Goal: Task Accomplishment & Management: Use online tool/utility

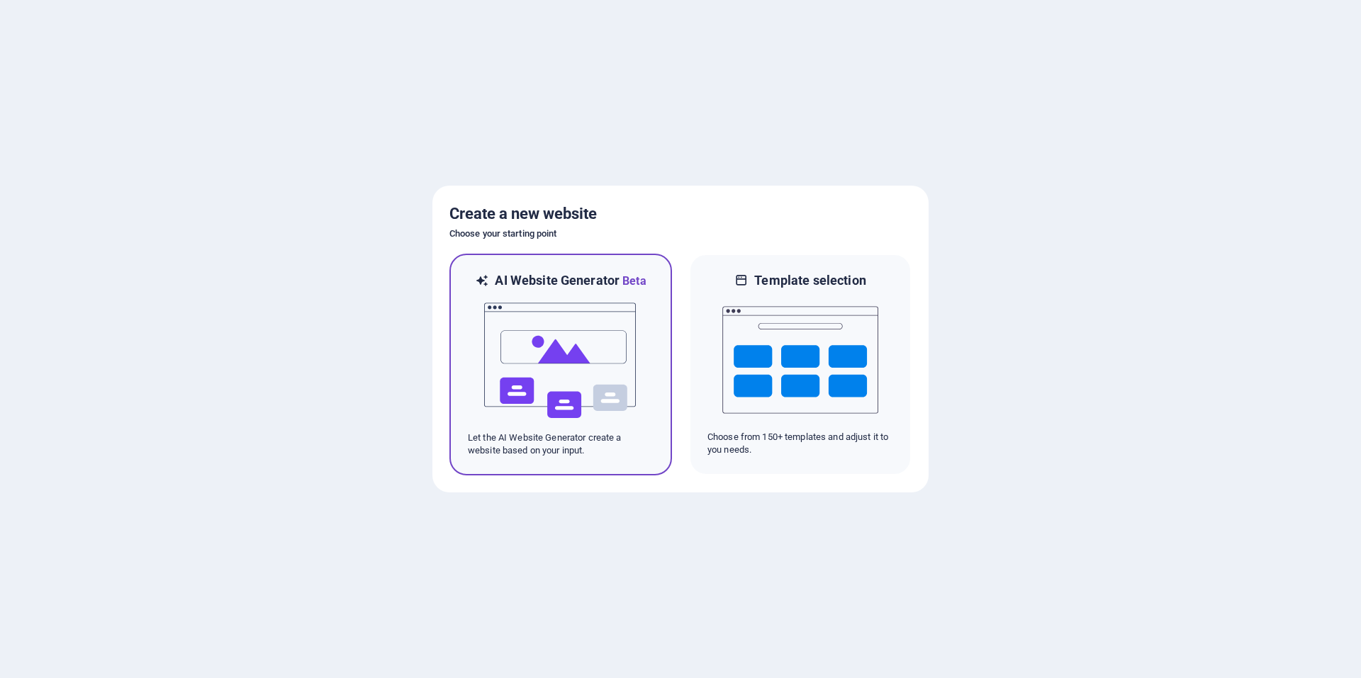
click at [574, 319] on img at bounding box center [561, 361] width 156 height 142
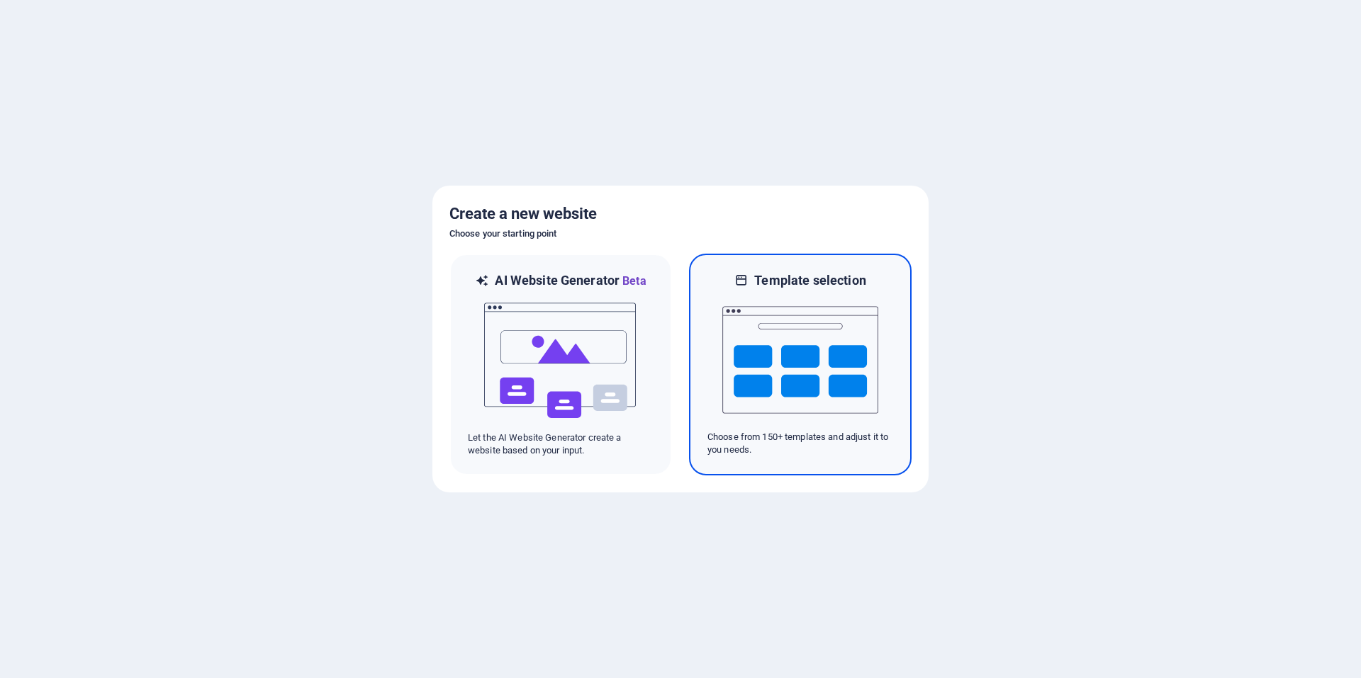
click at [814, 375] on img at bounding box center [800, 360] width 156 height 142
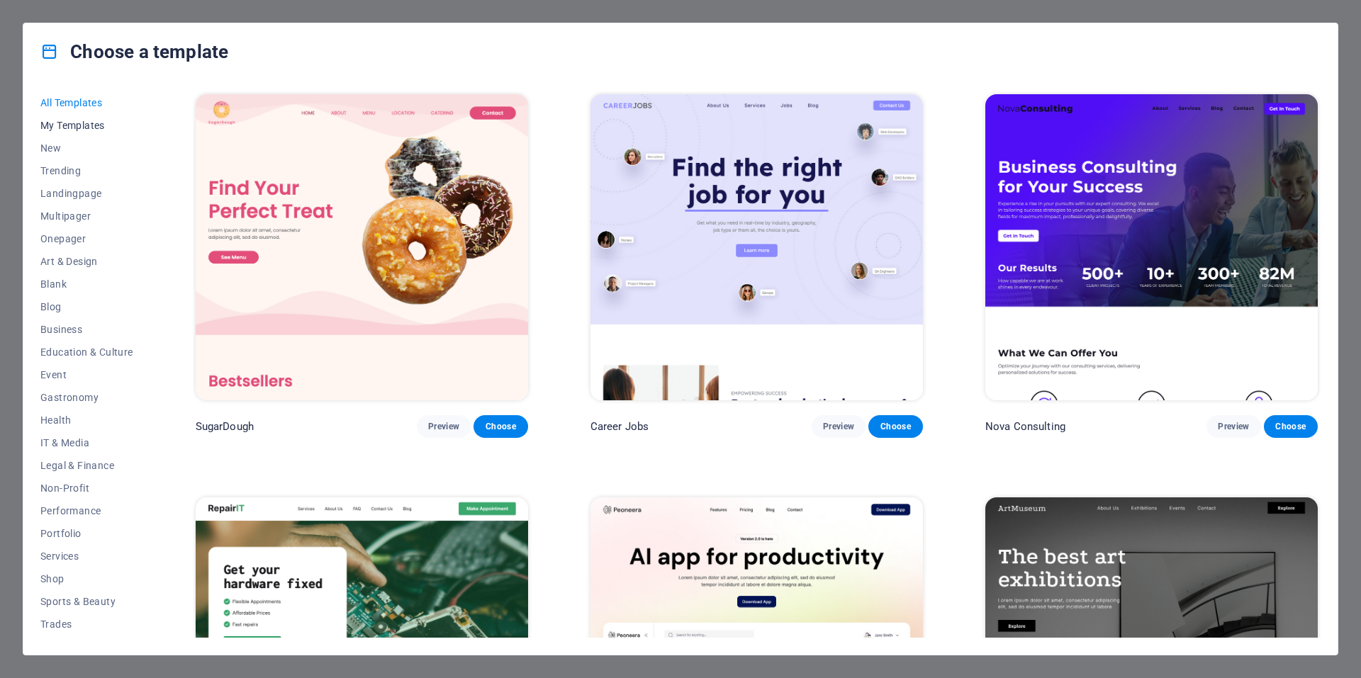
click at [94, 127] on span "My Templates" at bounding box center [86, 125] width 93 height 11
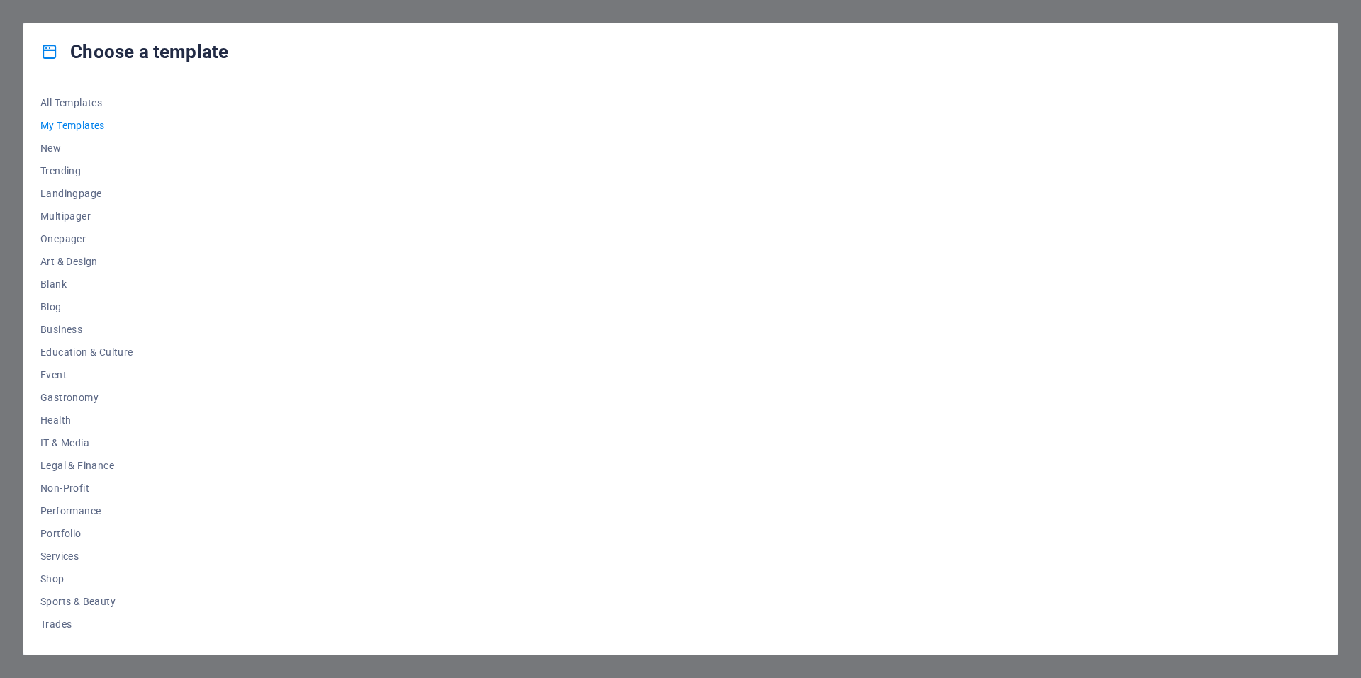
click at [94, 127] on span "My Templates" at bounding box center [86, 125] width 93 height 11
click at [622, 256] on div at bounding box center [757, 364] width 1128 height 547
drag, startPoint x: 621, startPoint y: 255, endPoint x: 586, endPoint y: 267, distance: 37.2
click at [586, 267] on div at bounding box center [757, 364] width 1128 height 547
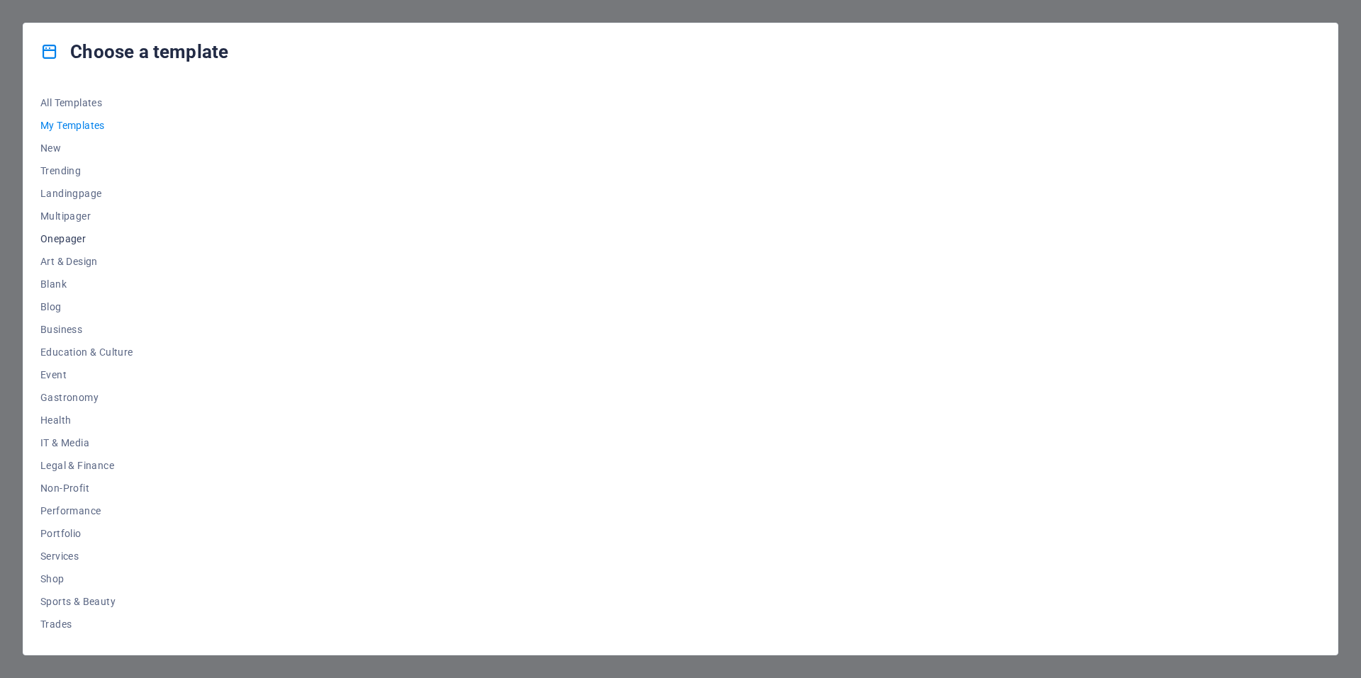
click at [77, 240] on span "Onepager" at bounding box center [86, 238] width 93 height 11
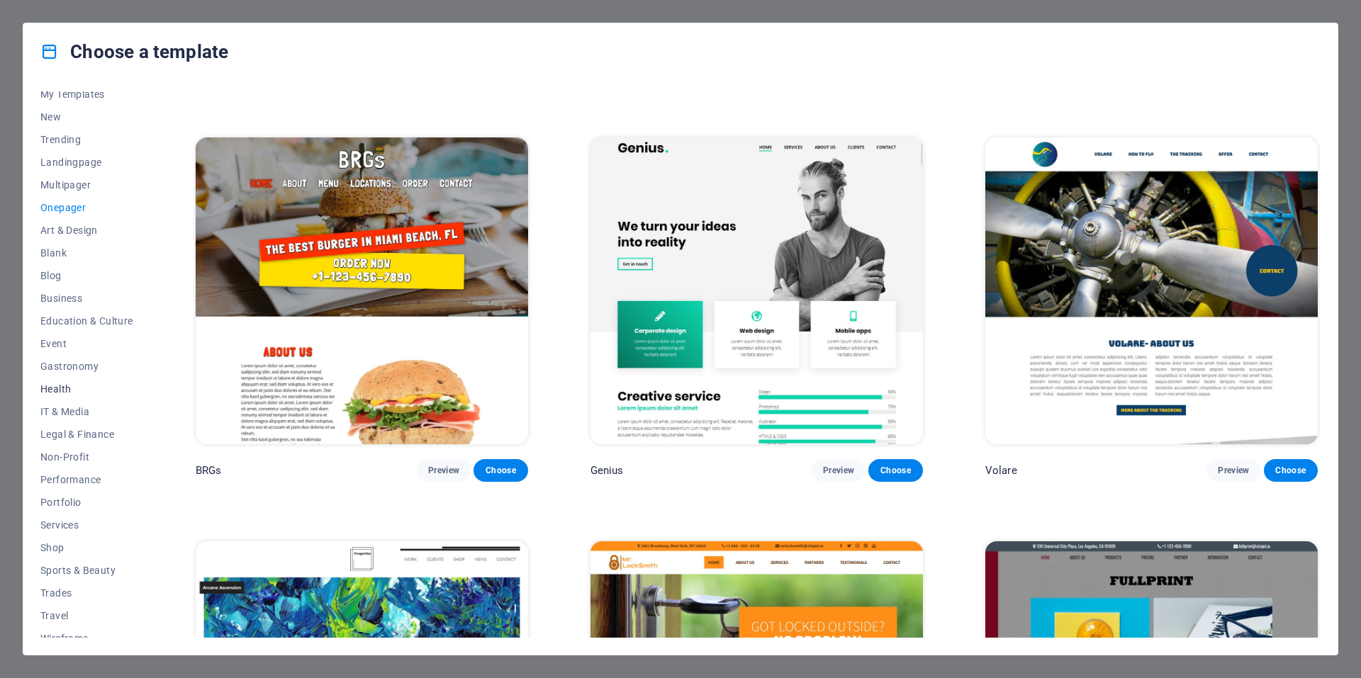
scroll to position [43, 0]
click at [71, 511] on span "Services" at bounding box center [86, 513] width 93 height 11
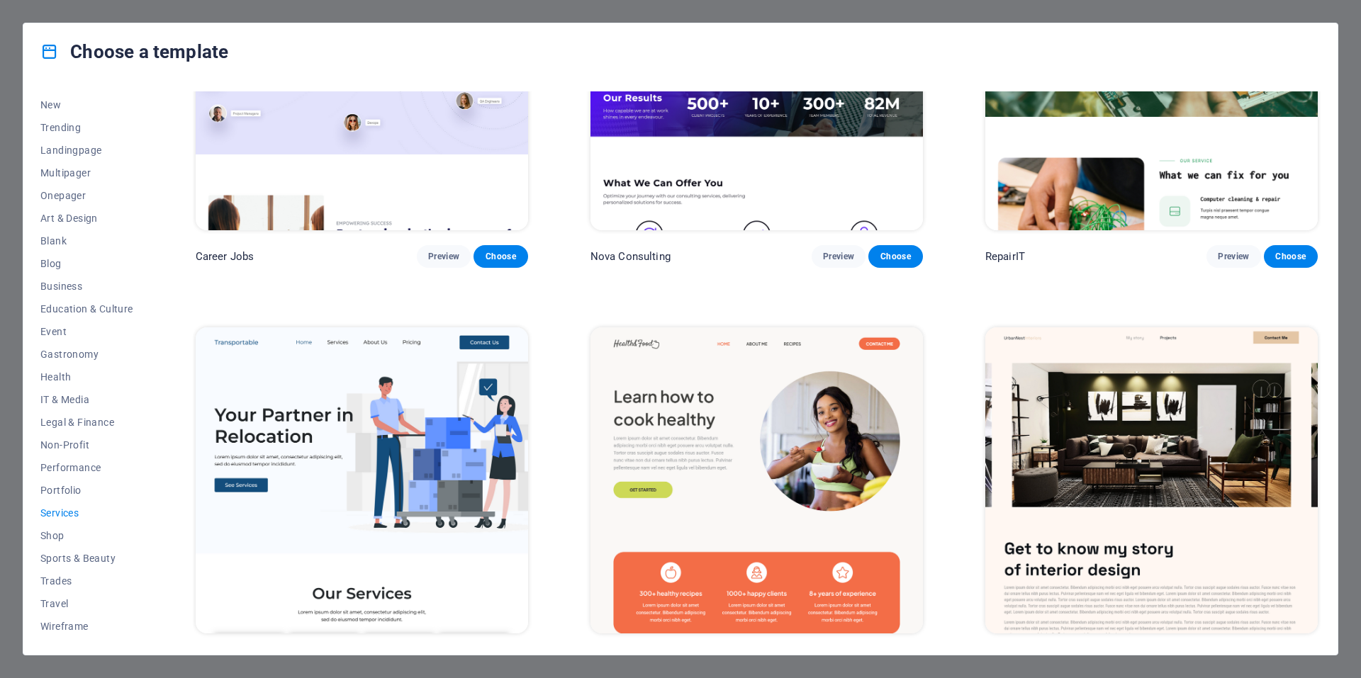
scroll to position [213, 0]
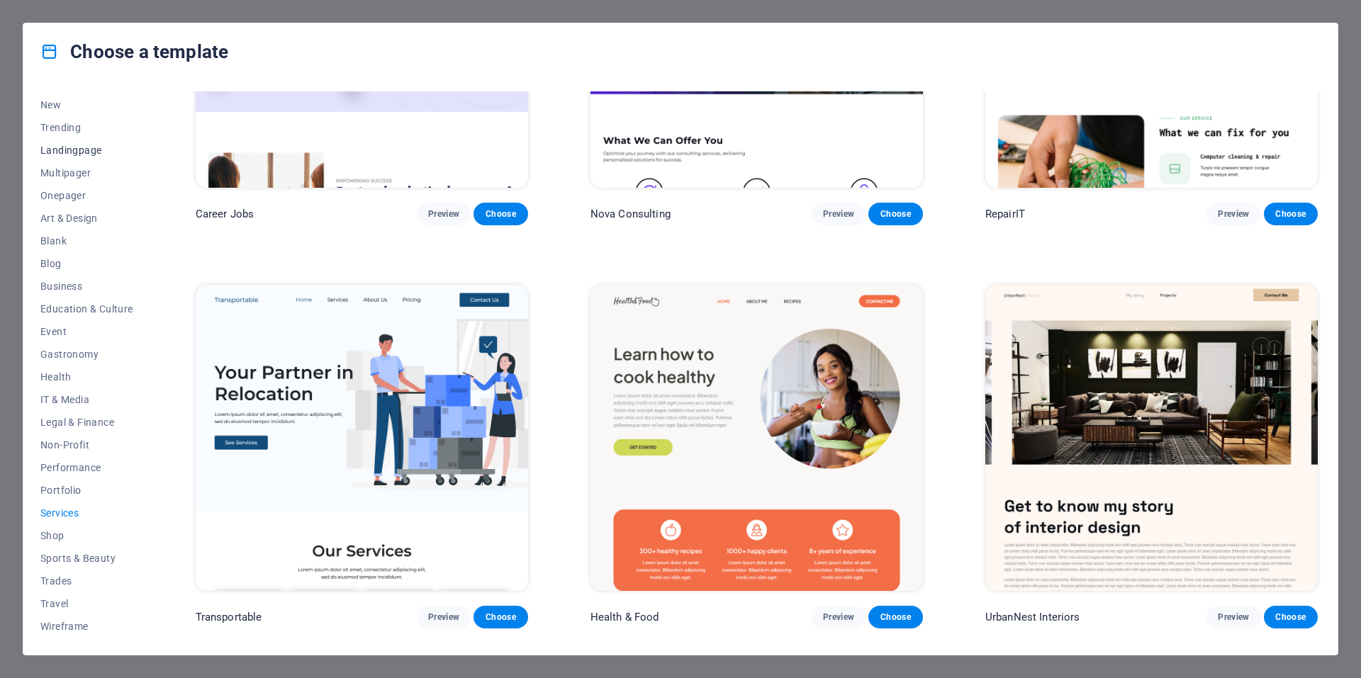
click at [86, 153] on span "Landingpage" at bounding box center [86, 150] width 93 height 11
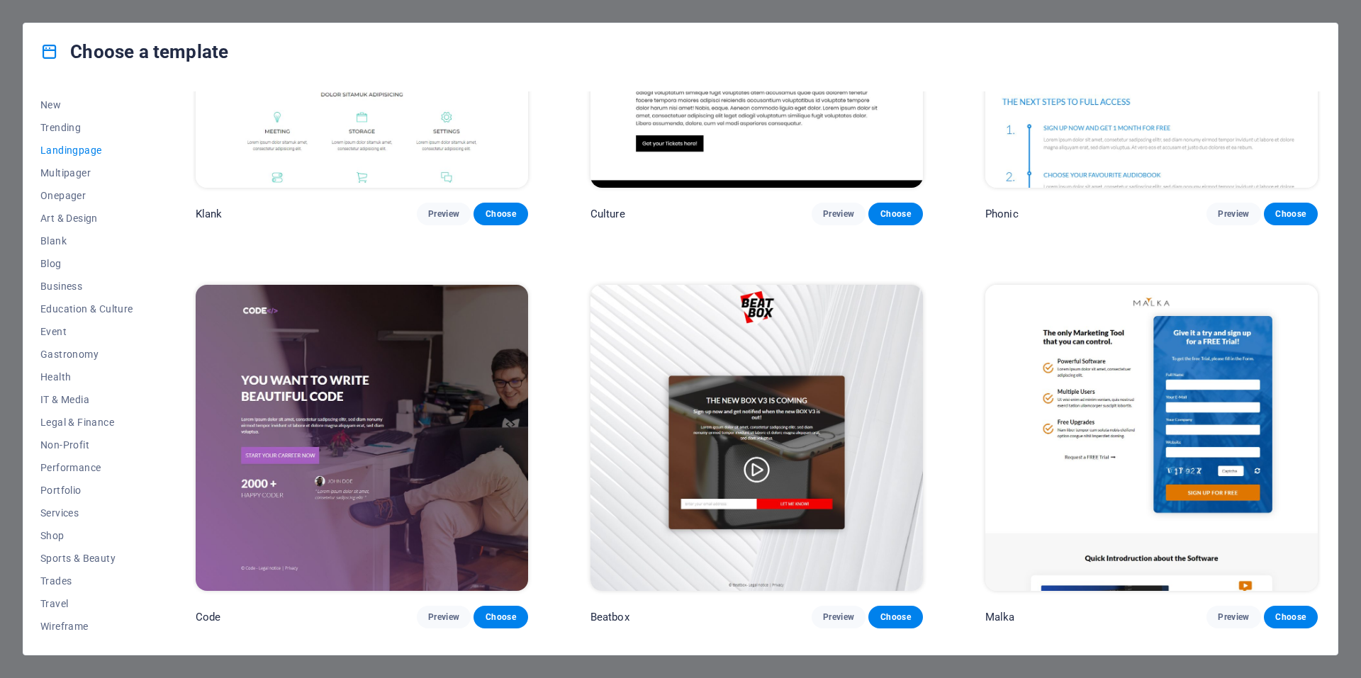
scroll to position [0, 0]
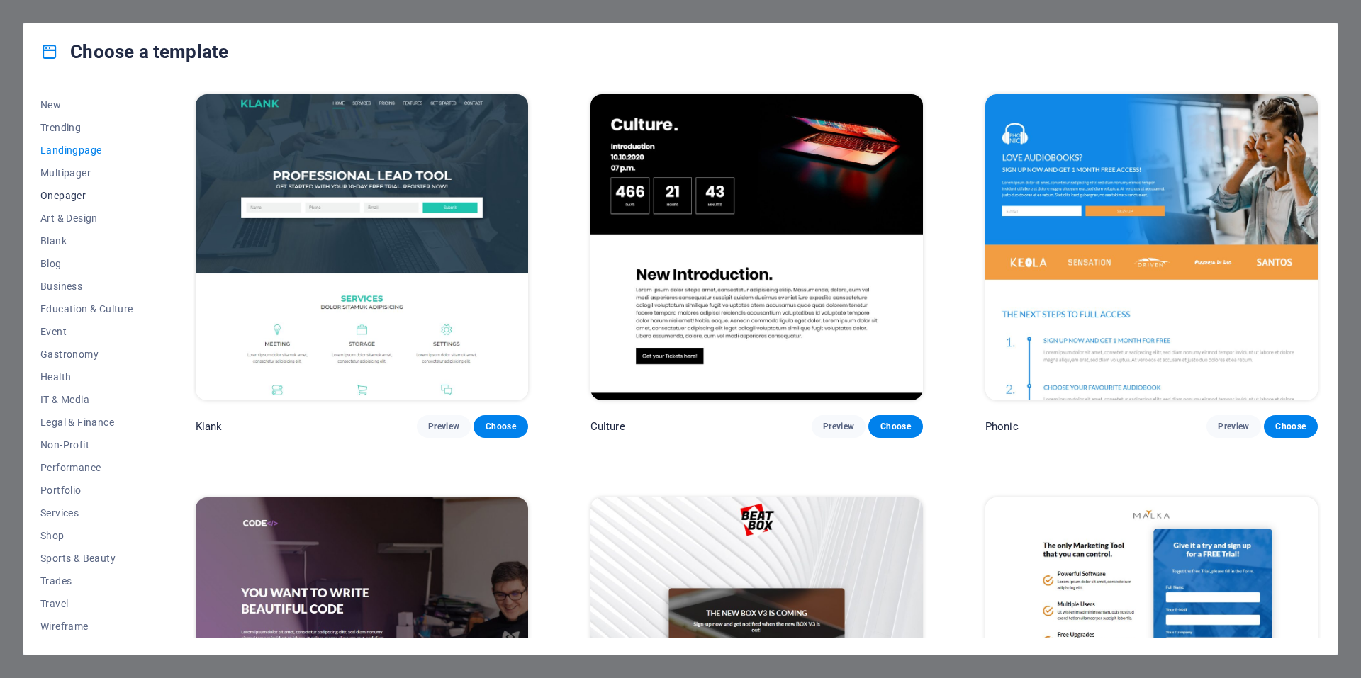
click at [72, 199] on span "Onepager" at bounding box center [86, 195] width 93 height 11
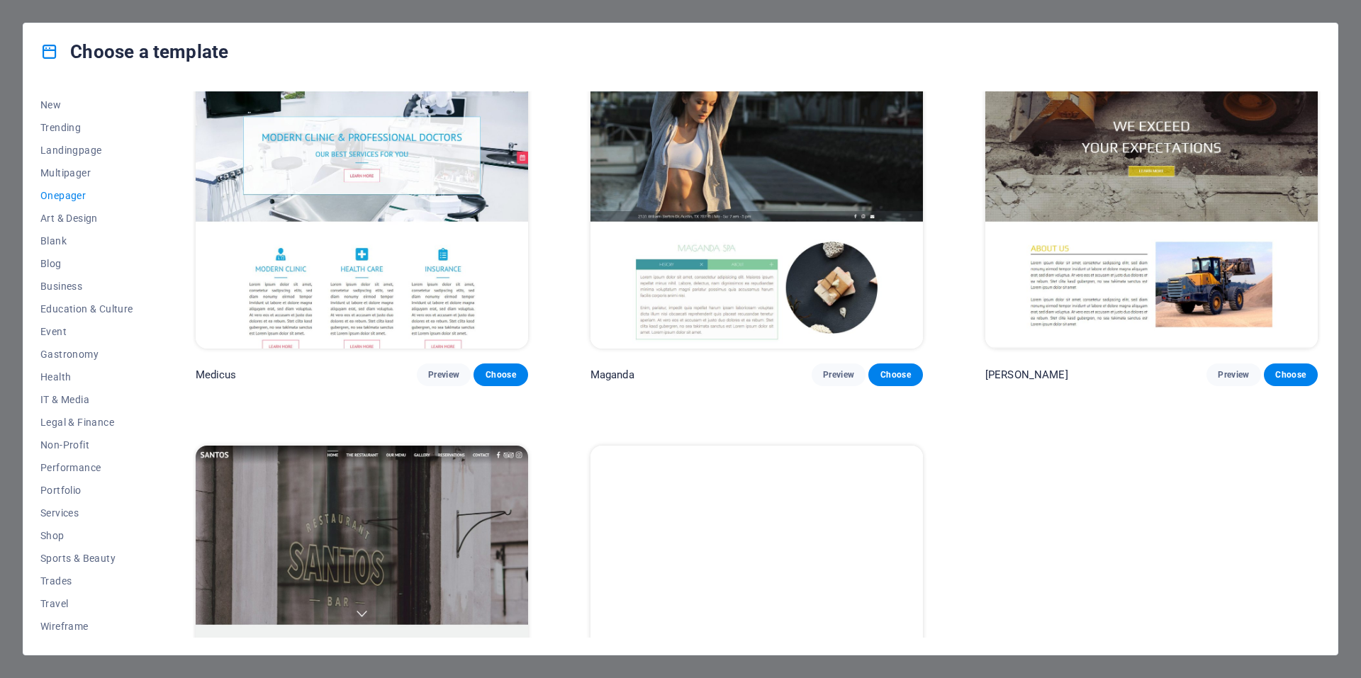
scroll to position [9847, 0]
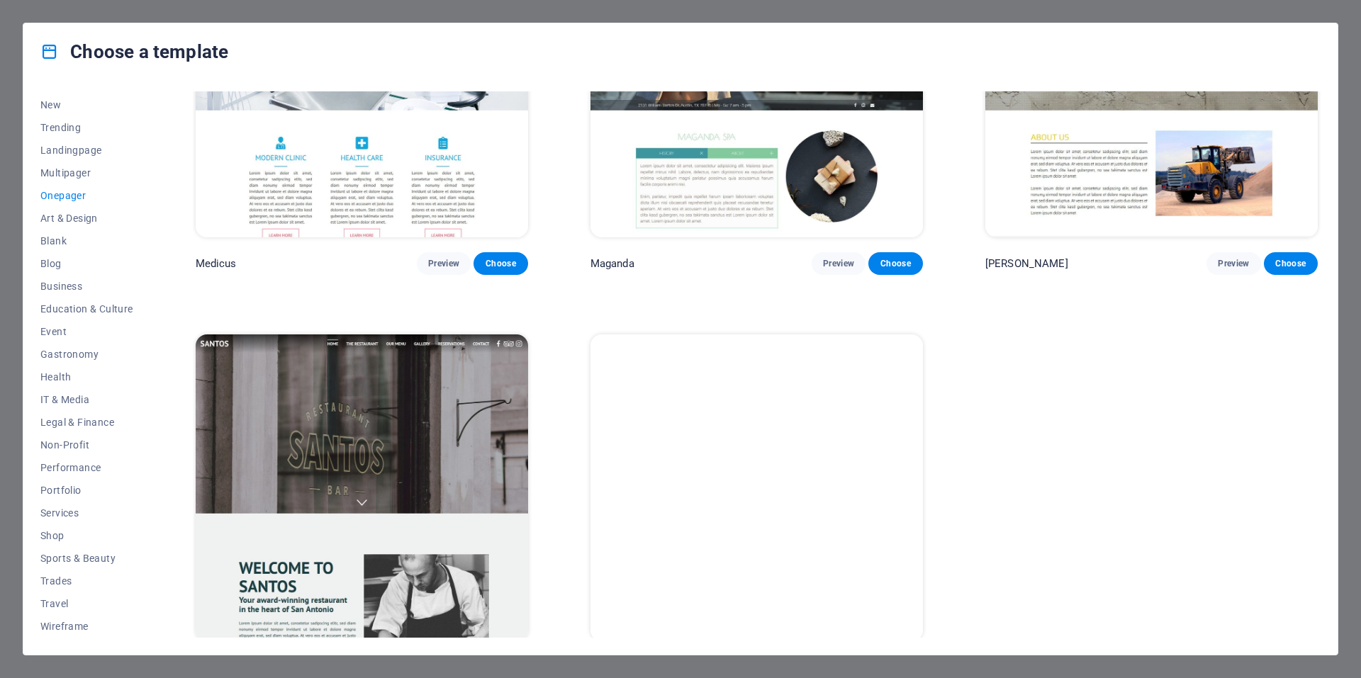
click at [892, 662] on span "Choose" at bounding box center [895, 667] width 31 height 11
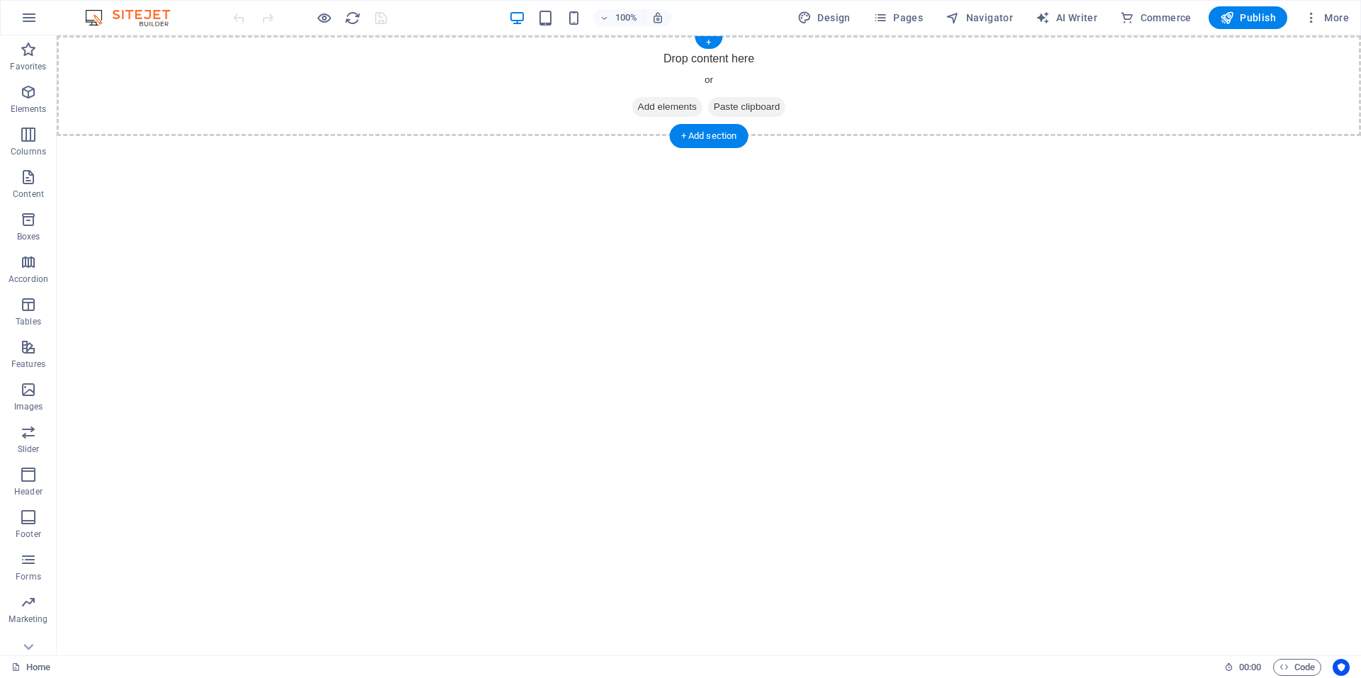
click at [765, 111] on span "Paste clipboard" at bounding box center [747, 107] width 78 height 20
click at [757, 106] on span "Paste clipboard" at bounding box center [747, 107] width 78 height 20
click at [713, 138] on div "+ Add section" at bounding box center [709, 136] width 79 height 24
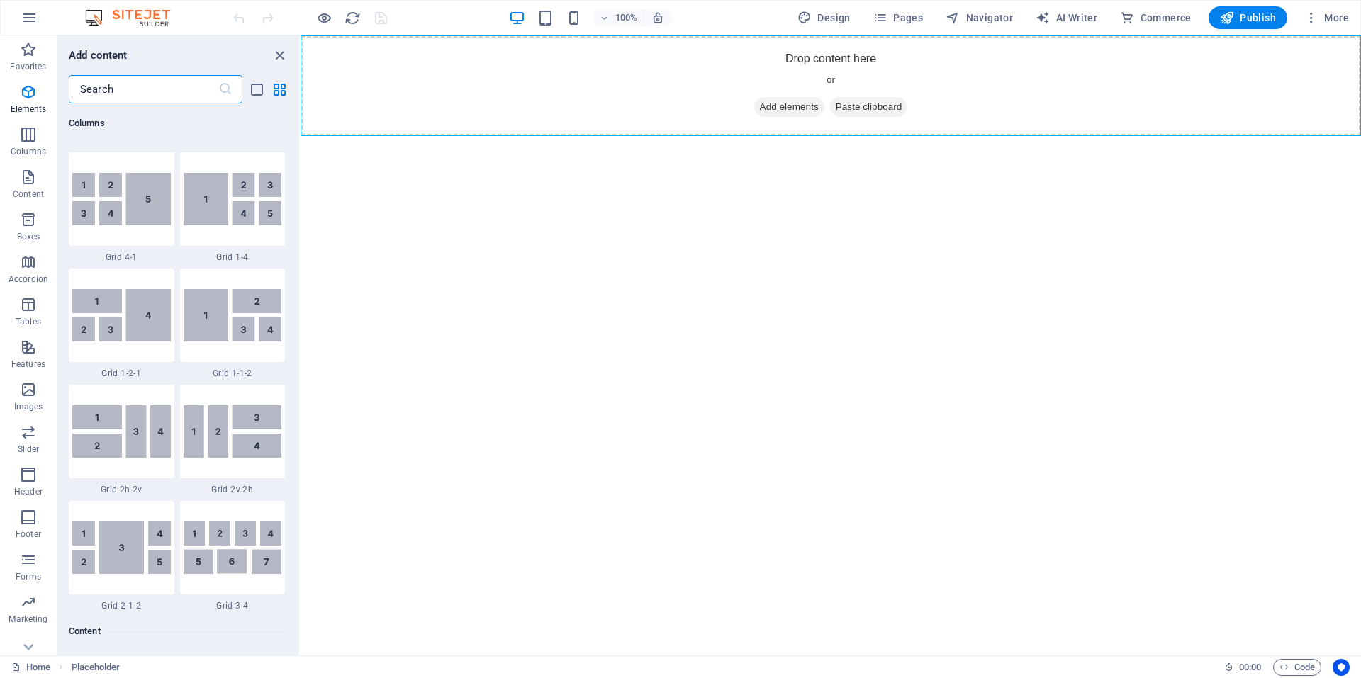
scroll to position [2480, 0]
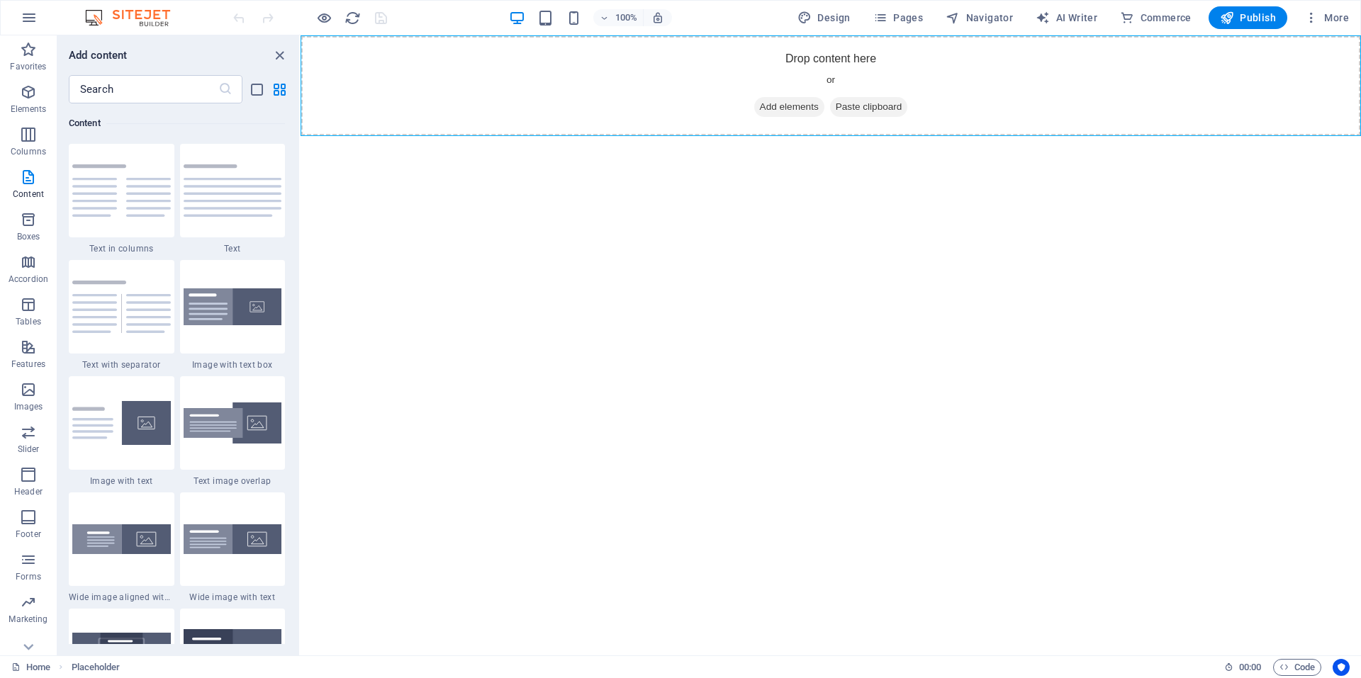
click at [486, 136] on html "Skip to main content Drop content here or Add elements Paste clipboard" at bounding box center [831, 85] width 1060 height 101
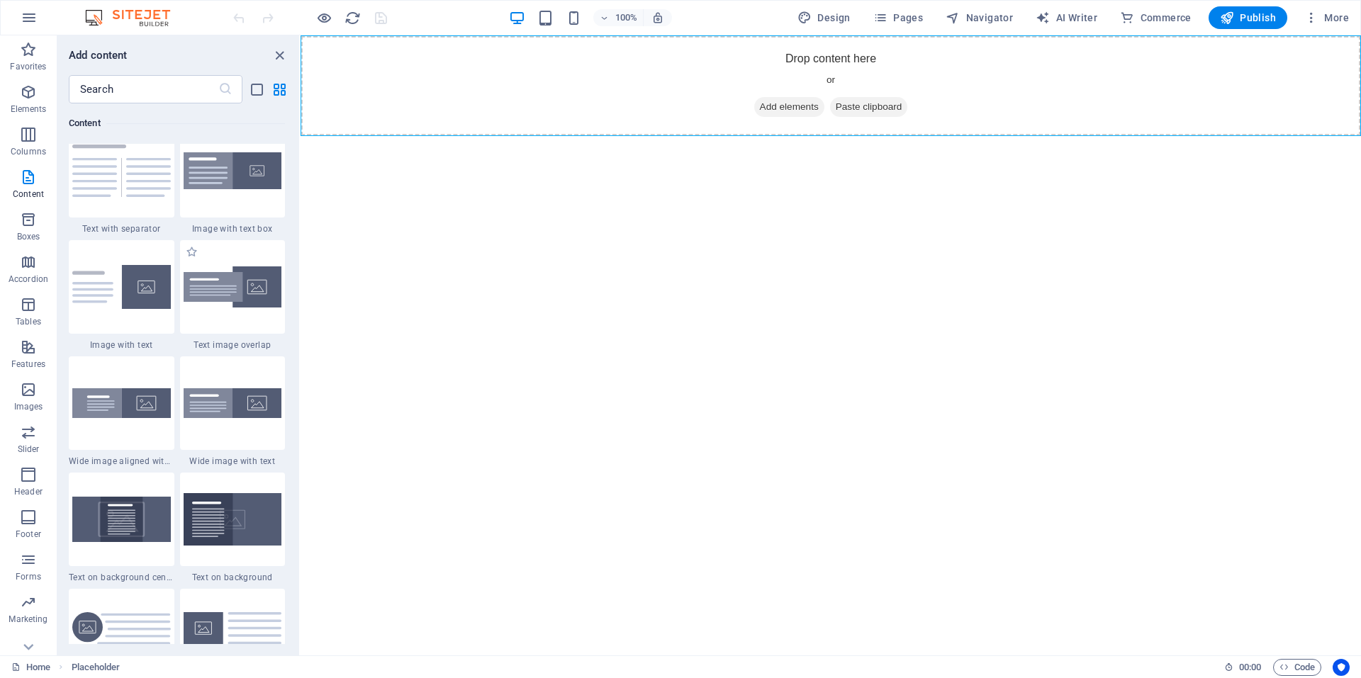
scroll to position [2622, 0]
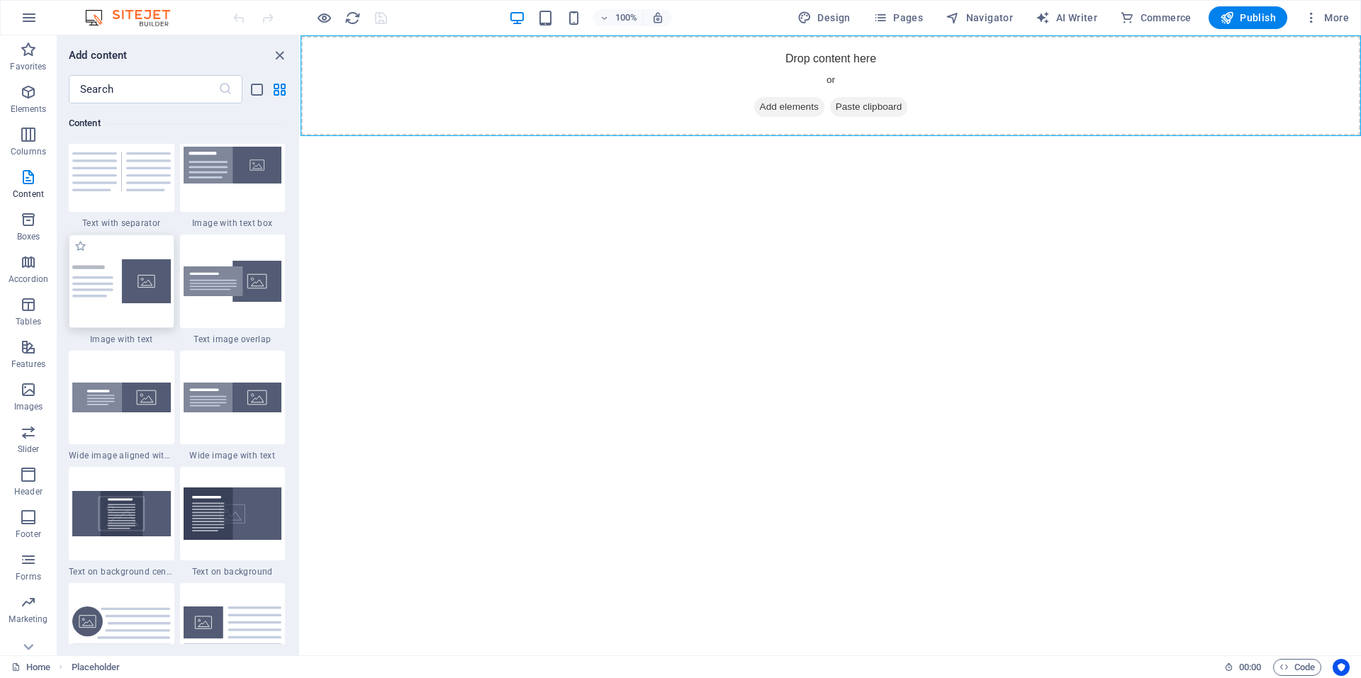
click at [133, 296] on img at bounding box center [121, 281] width 99 height 44
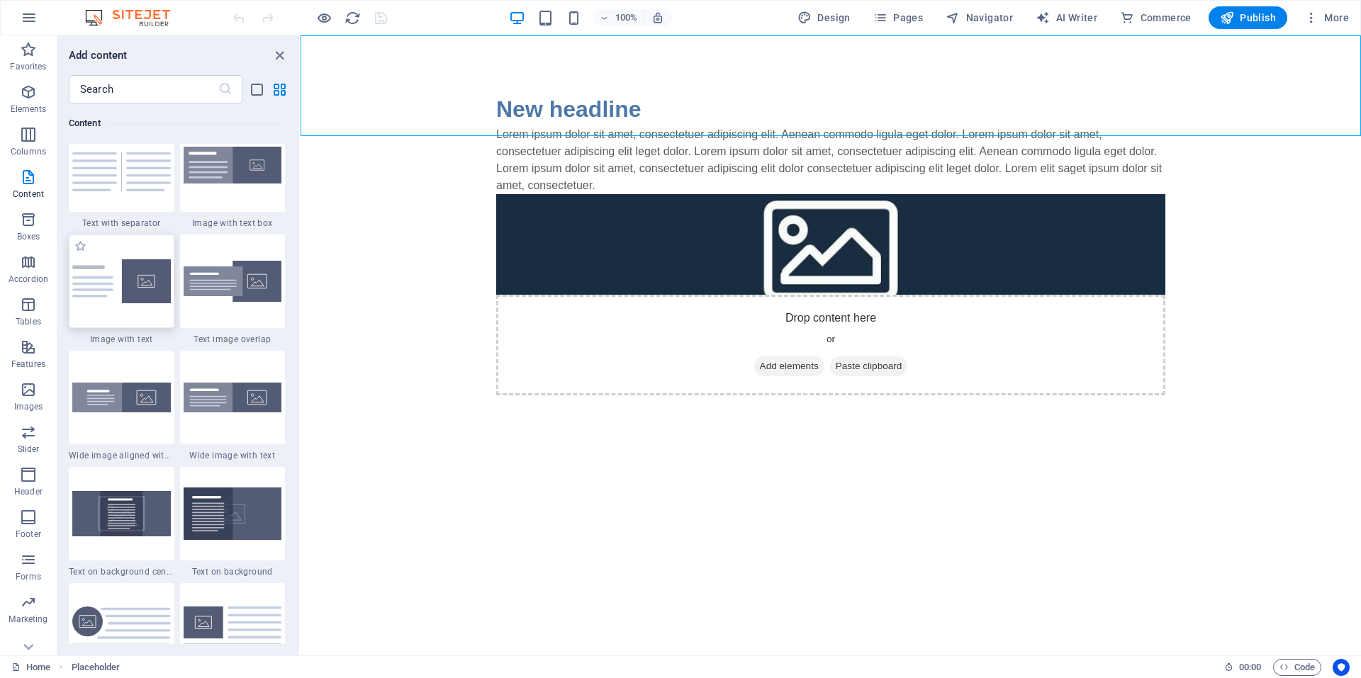
select select "rem"
select select "px"
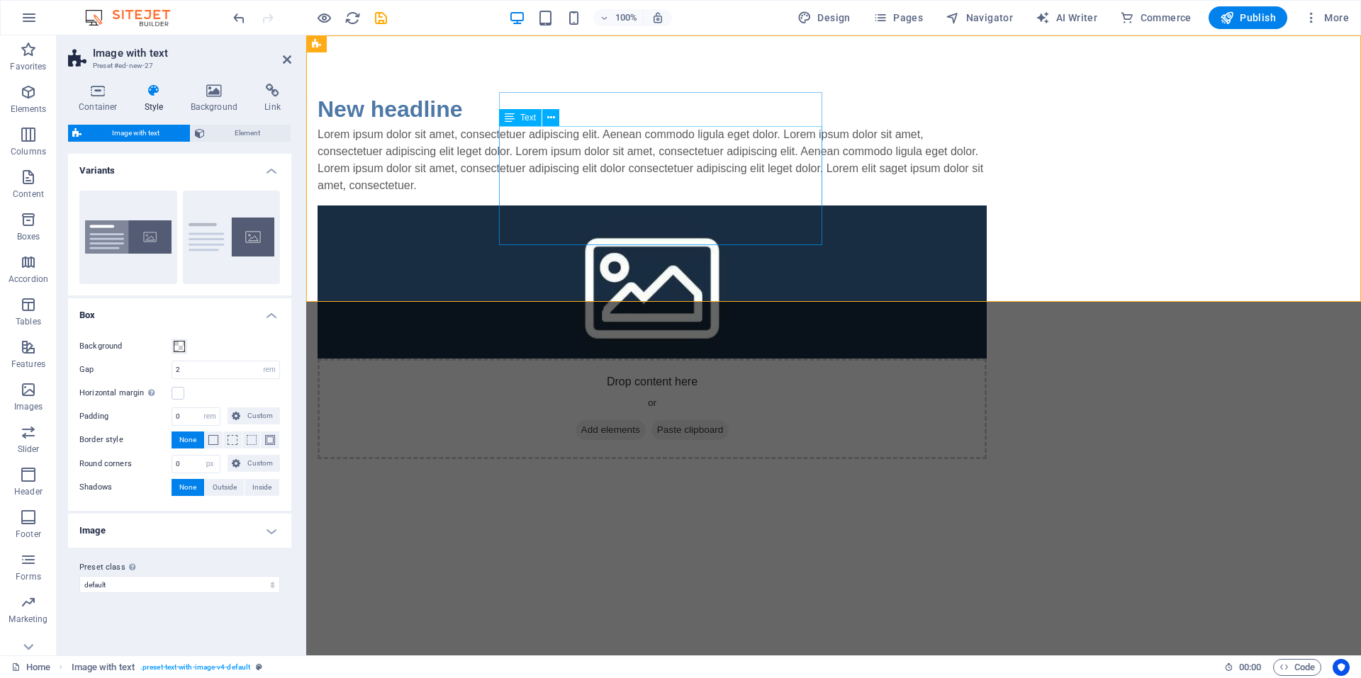
click at [792, 194] on div "Lorem ipsum dolor sit amet, consectetuer adipiscing elit. Aenean commodo ligula…" at bounding box center [652, 160] width 669 height 68
drag, startPoint x: 822, startPoint y: 244, endPoint x: 884, endPoint y: 243, distance: 62.4
click at [857, 252] on div "New headline Lorem ipsum dolor sit amet, consectetuer adipiscing elit. Aenean c…" at bounding box center [833, 275] width 1055 height 481
drag, startPoint x: 923, startPoint y: 140, endPoint x: 693, endPoint y: 145, distance: 229.7
click at [1043, 311] on html "Skip to main content New headline Lorem ipsum dolor sit amet, consectetuer adip…" at bounding box center [833, 275] width 1055 height 481
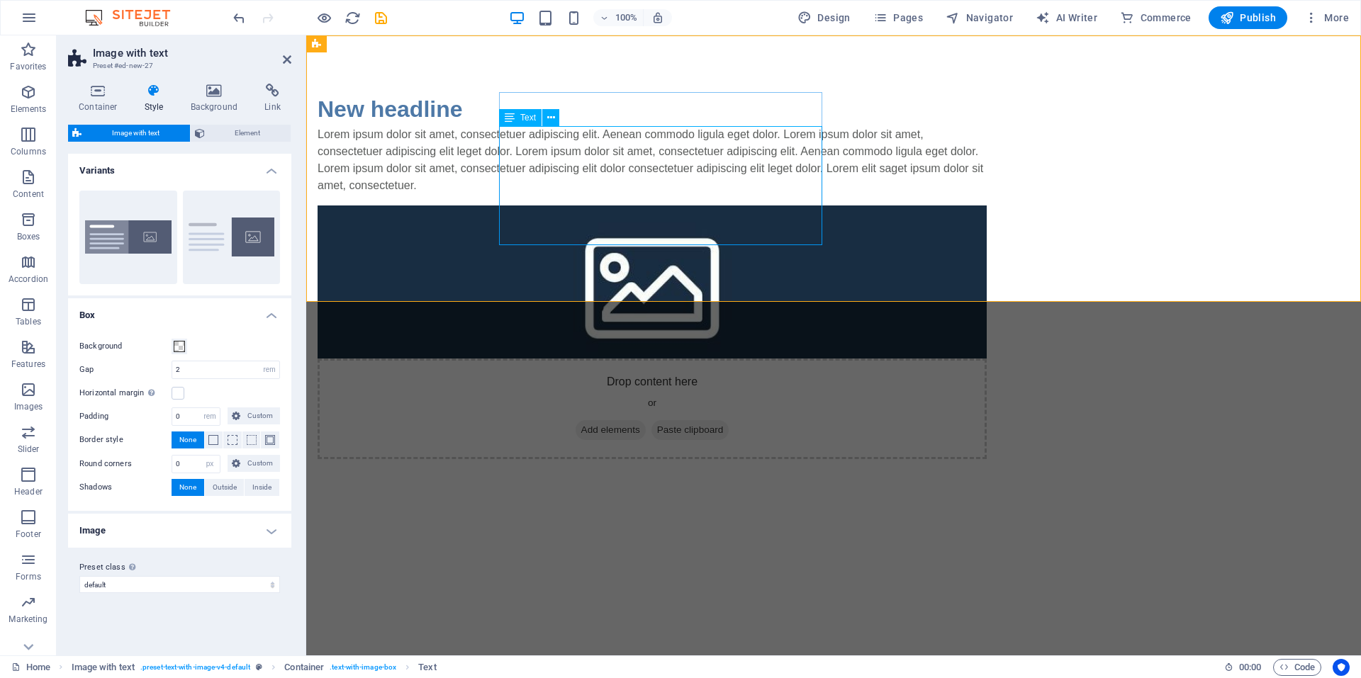
click at [775, 194] on div "Lorem ipsum dolor sit amet, consectetuer adipiscing elit. Aenean commodo ligula…" at bounding box center [652, 160] width 669 height 68
click at [692, 117] on div "New headline" at bounding box center [652, 109] width 669 height 34
click at [654, 173] on div "Lorem ipsum dolor sit amet, consectetuer adipiscing elit. Aenean commodo ligula…" at bounding box center [652, 160] width 669 height 68
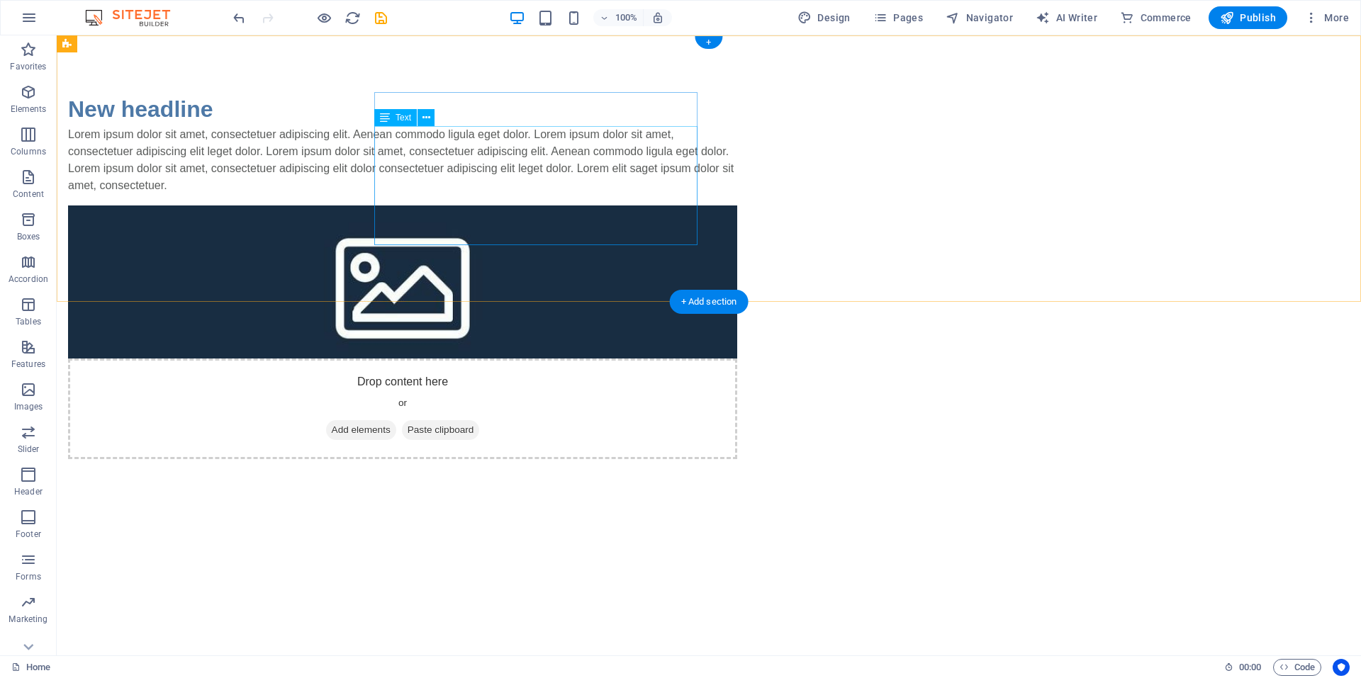
click at [673, 194] on div "Lorem ipsum dolor sit amet, consectetuer adipiscing elit. Aenean commodo ligula…" at bounding box center [402, 160] width 669 height 68
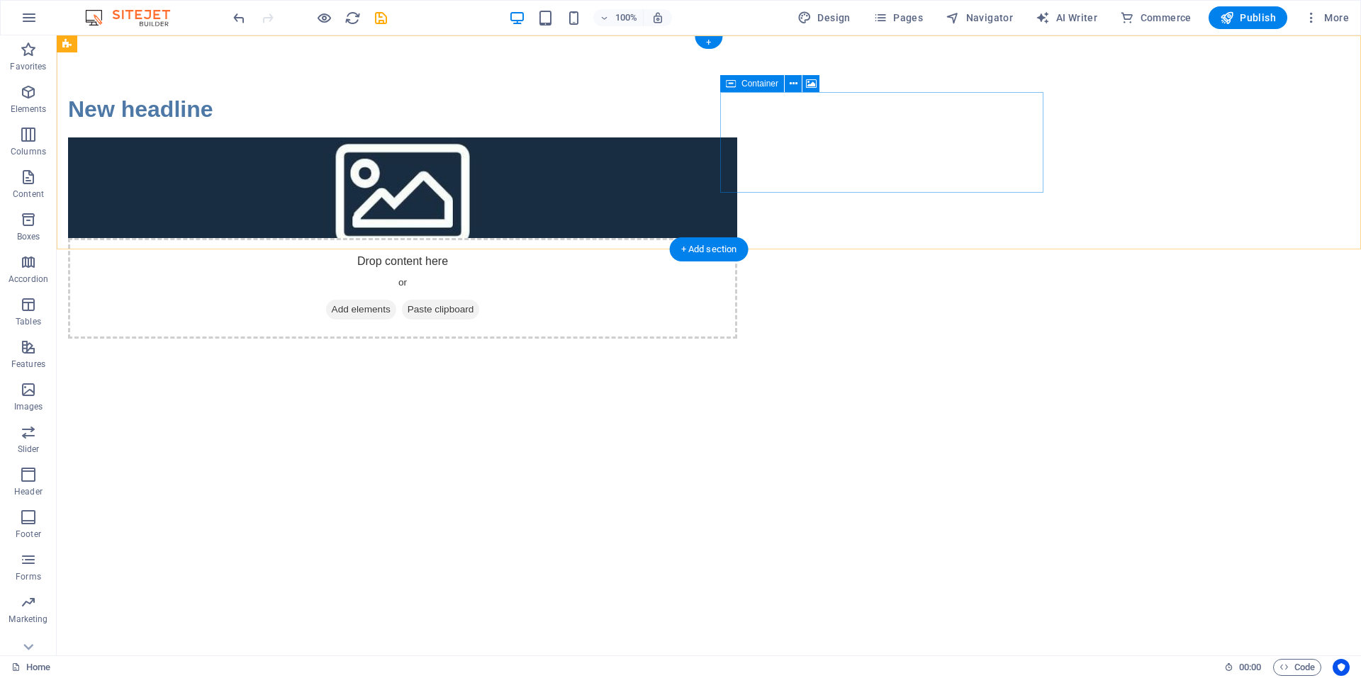
click at [737, 238] on div "Drop content here or Add elements Paste clipboard" at bounding box center [402, 288] width 669 height 101
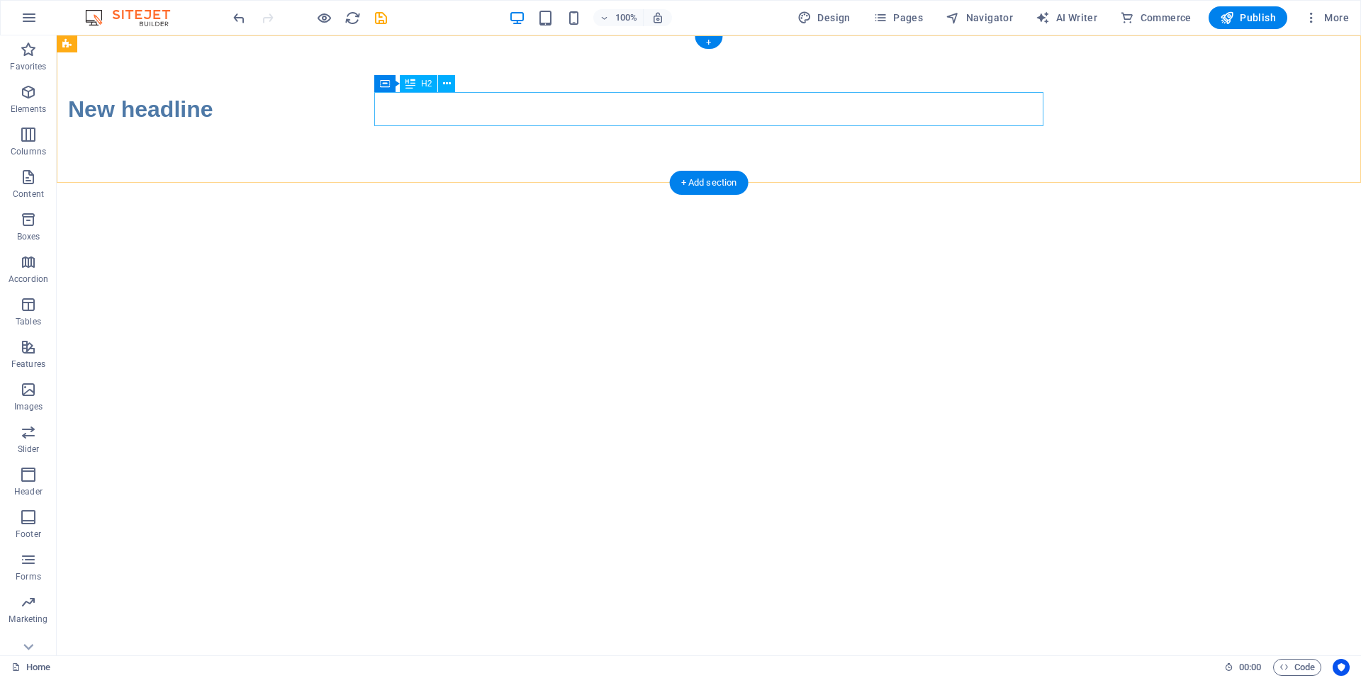
click at [492, 118] on div "New headline" at bounding box center [402, 109] width 669 height 34
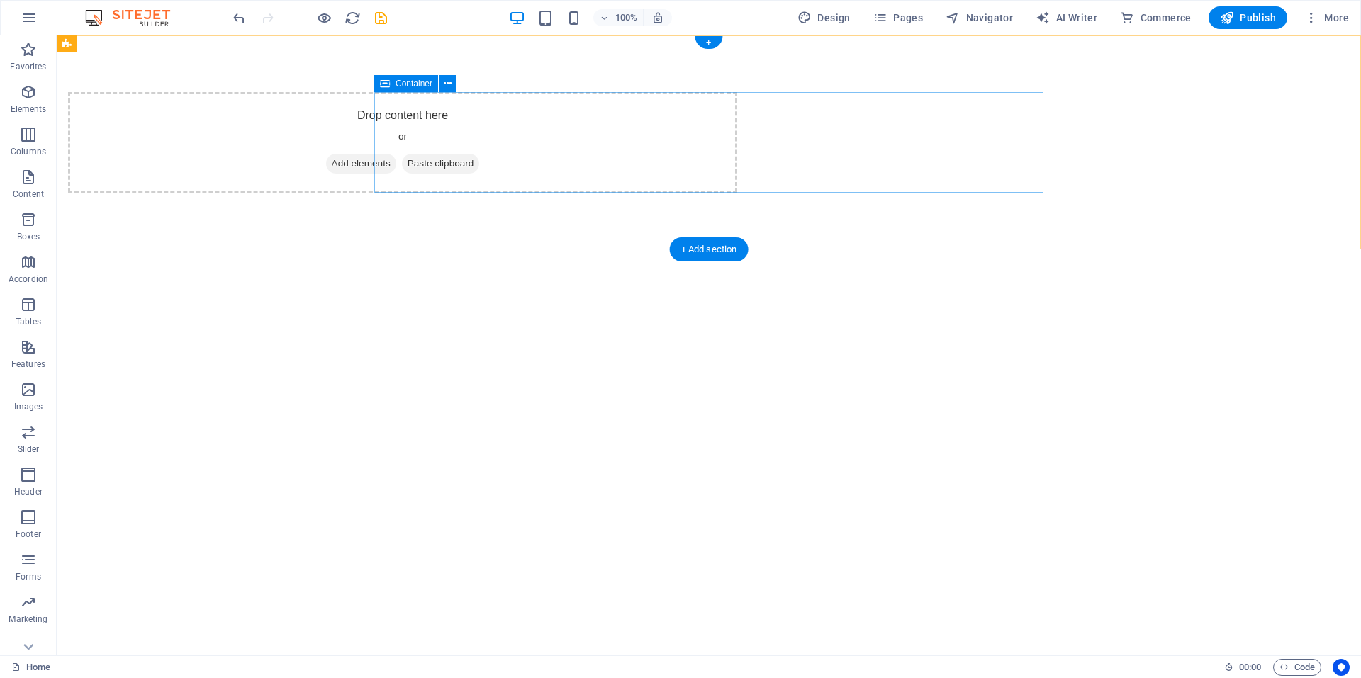
click at [396, 164] on span "Add elements" at bounding box center [361, 164] width 70 height 20
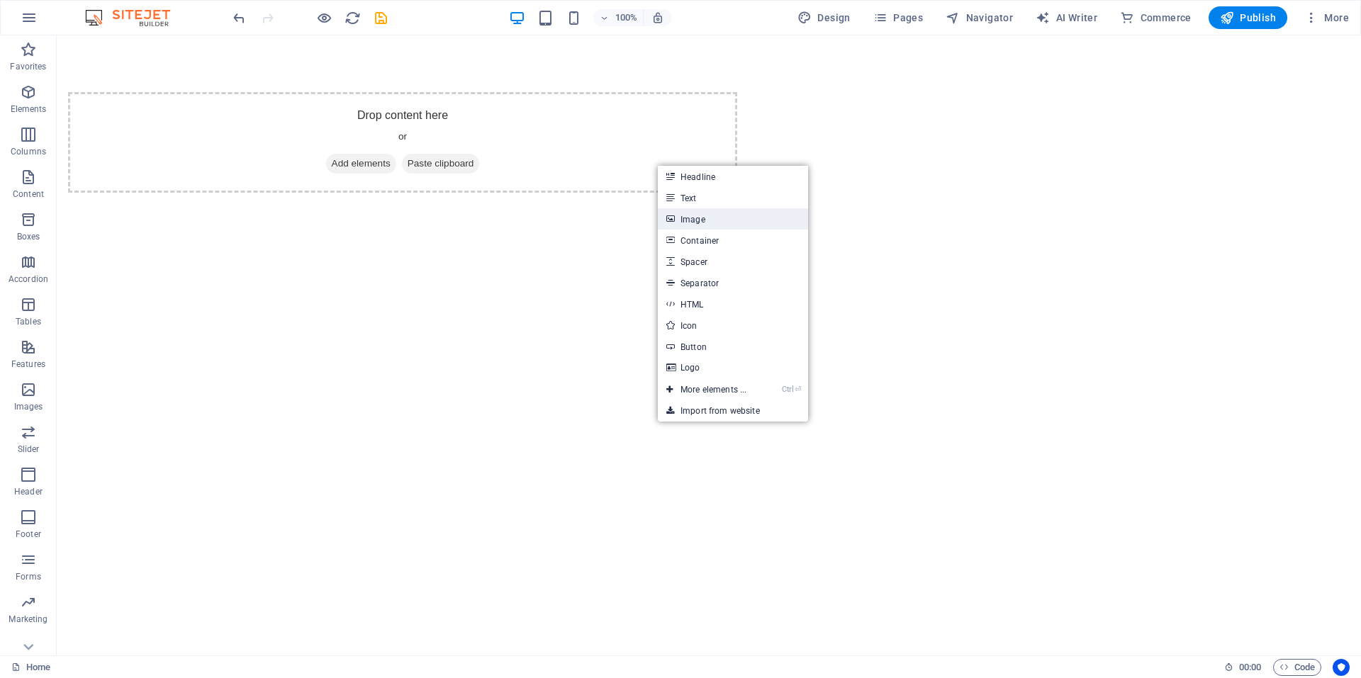
click at [685, 222] on link "Image" at bounding box center [733, 218] width 150 height 21
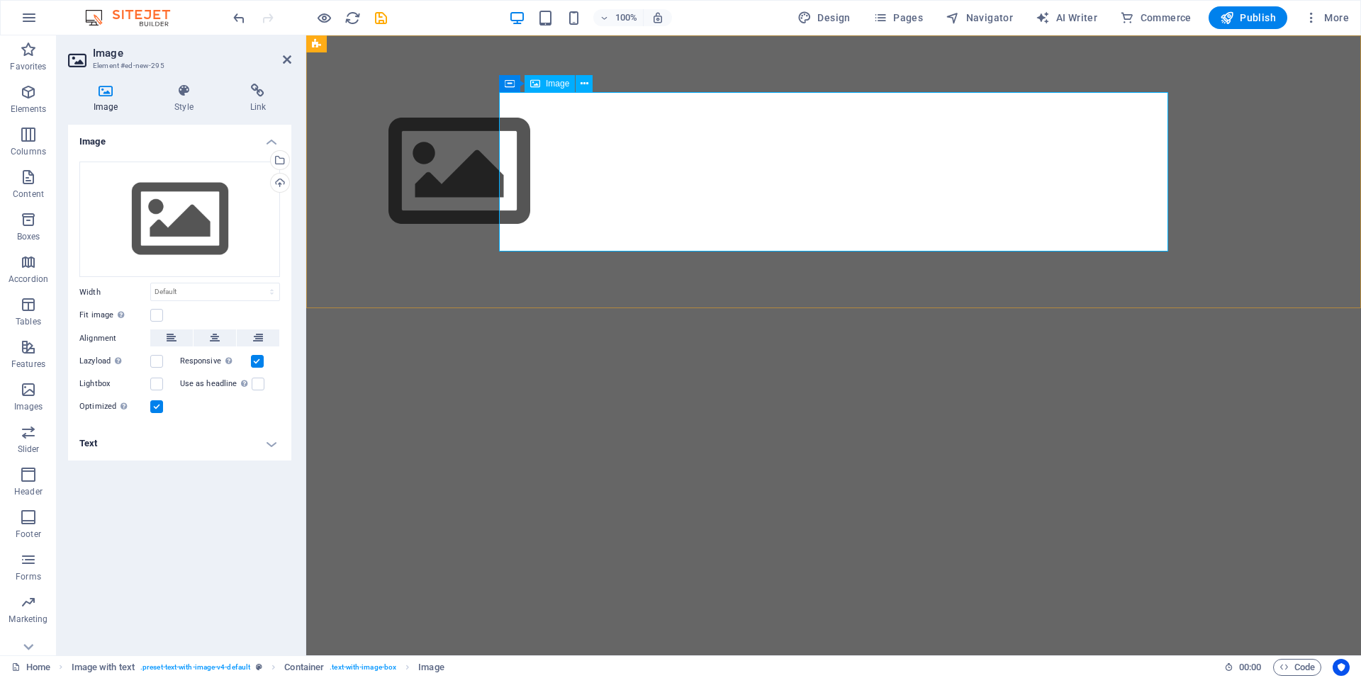
click at [666, 177] on figure at bounding box center [652, 171] width 669 height 159
click at [556, 87] on span "Image" at bounding box center [557, 83] width 23 height 9
click at [631, 164] on figure at bounding box center [652, 171] width 669 height 159
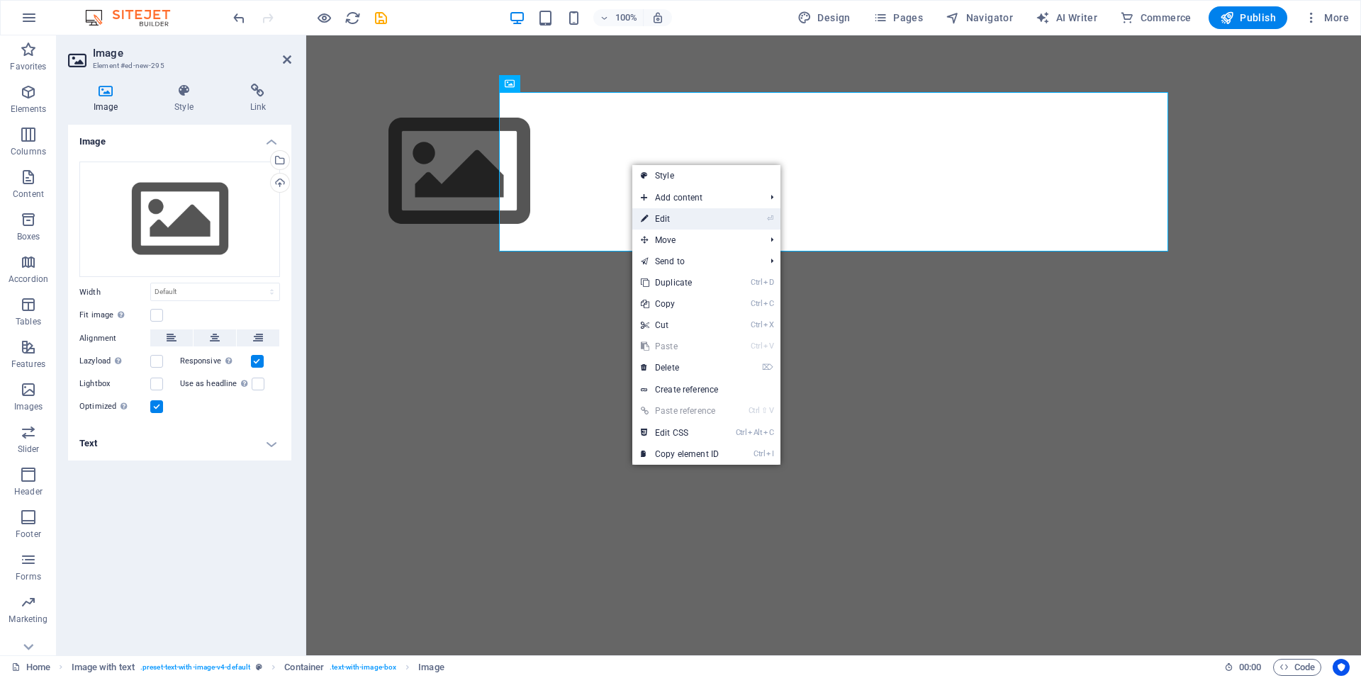
click at [673, 220] on link "⏎ Edit" at bounding box center [679, 218] width 95 height 21
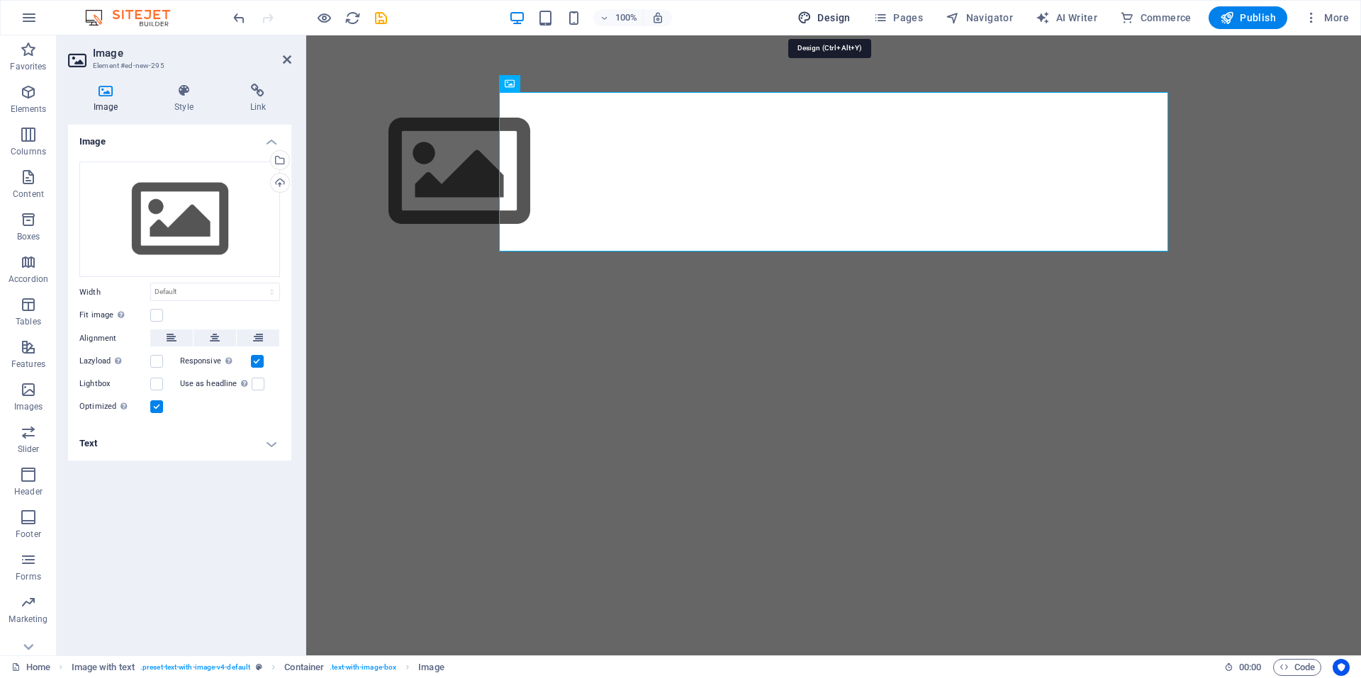
click at [830, 15] on span "Design" at bounding box center [823, 18] width 53 height 14
select select "px"
select select "400"
select select "px"
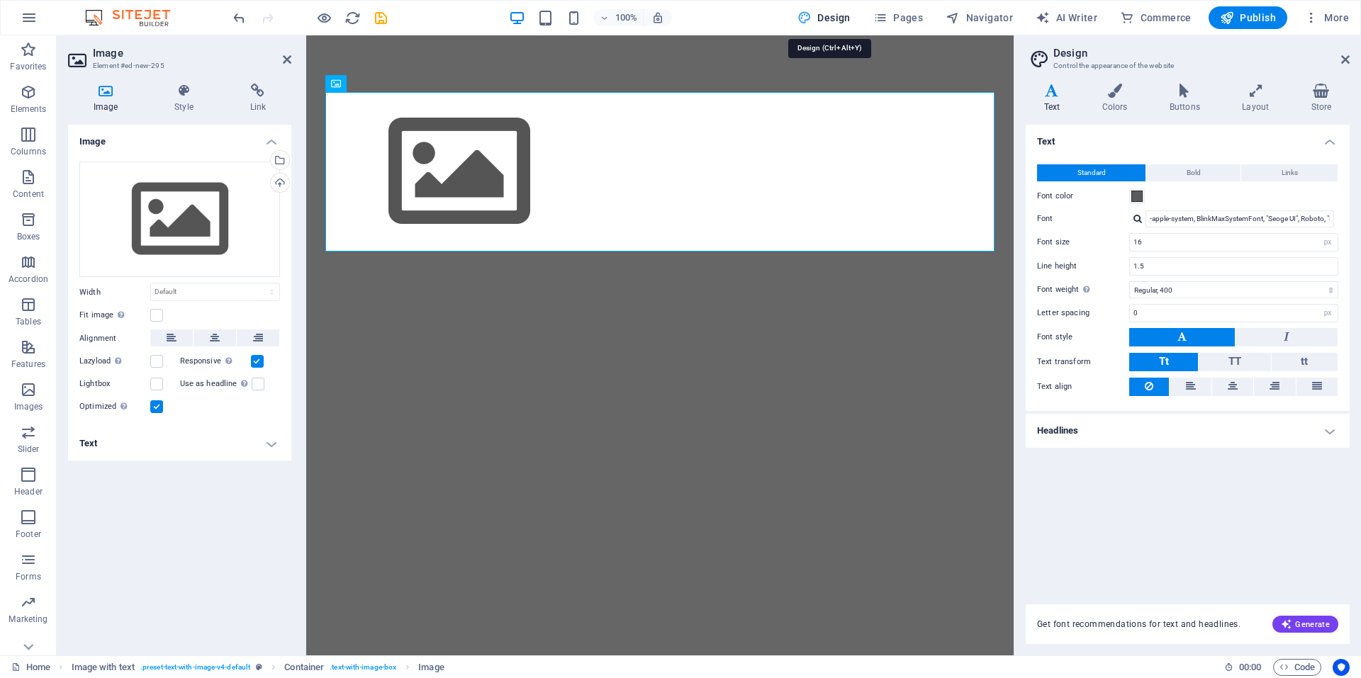
click at [830, 15] on span "Design" at bounding box center [823, 18] width 53 height 14
click at [1344, 65] on link at bounding box center [1345, 60] width 9 height 12
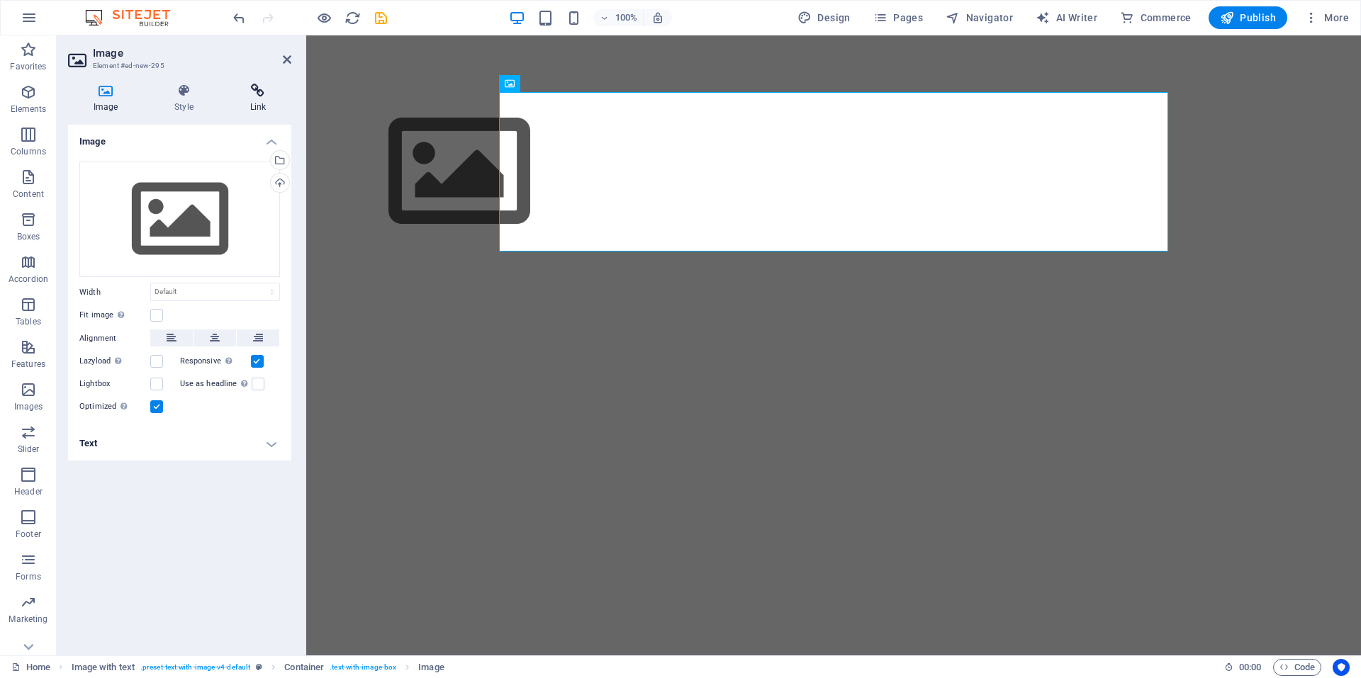
click at [259, 90] on icon at bounding box center [258, 91] width 67 height 14
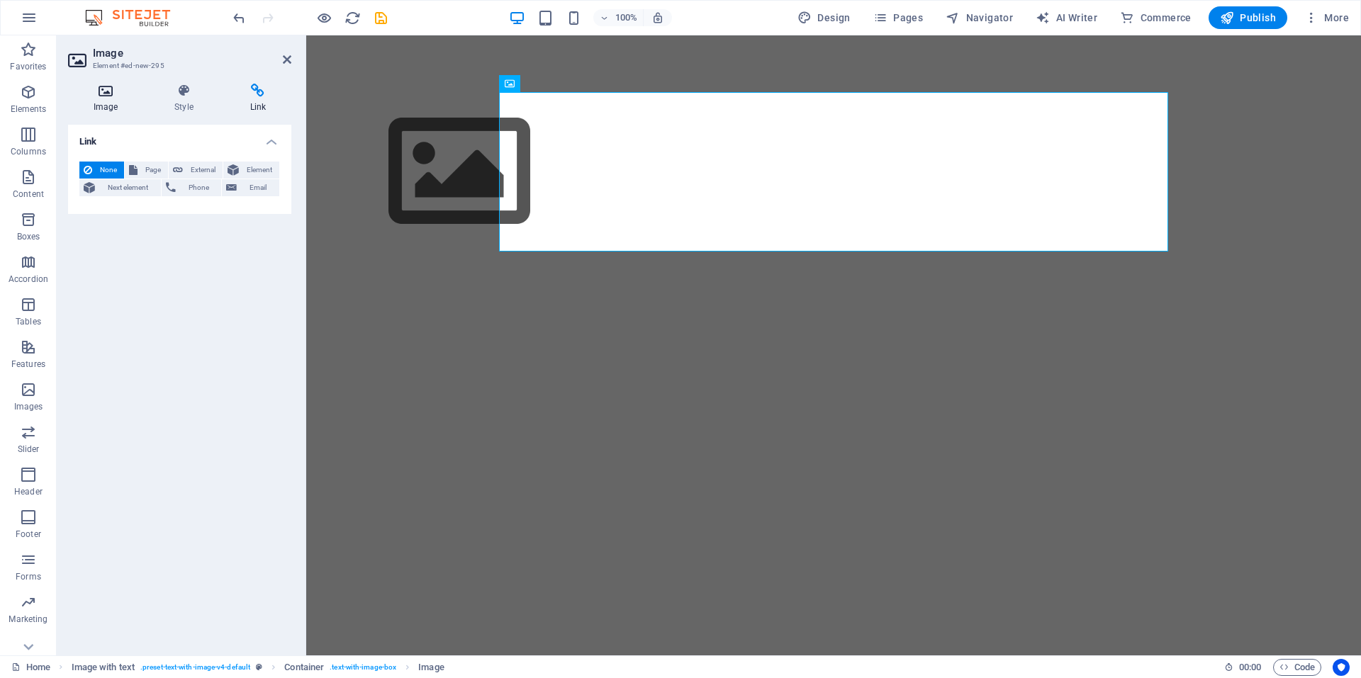
click at [103, 96] on icon at bounding box center [105, 91] width 75 height 14
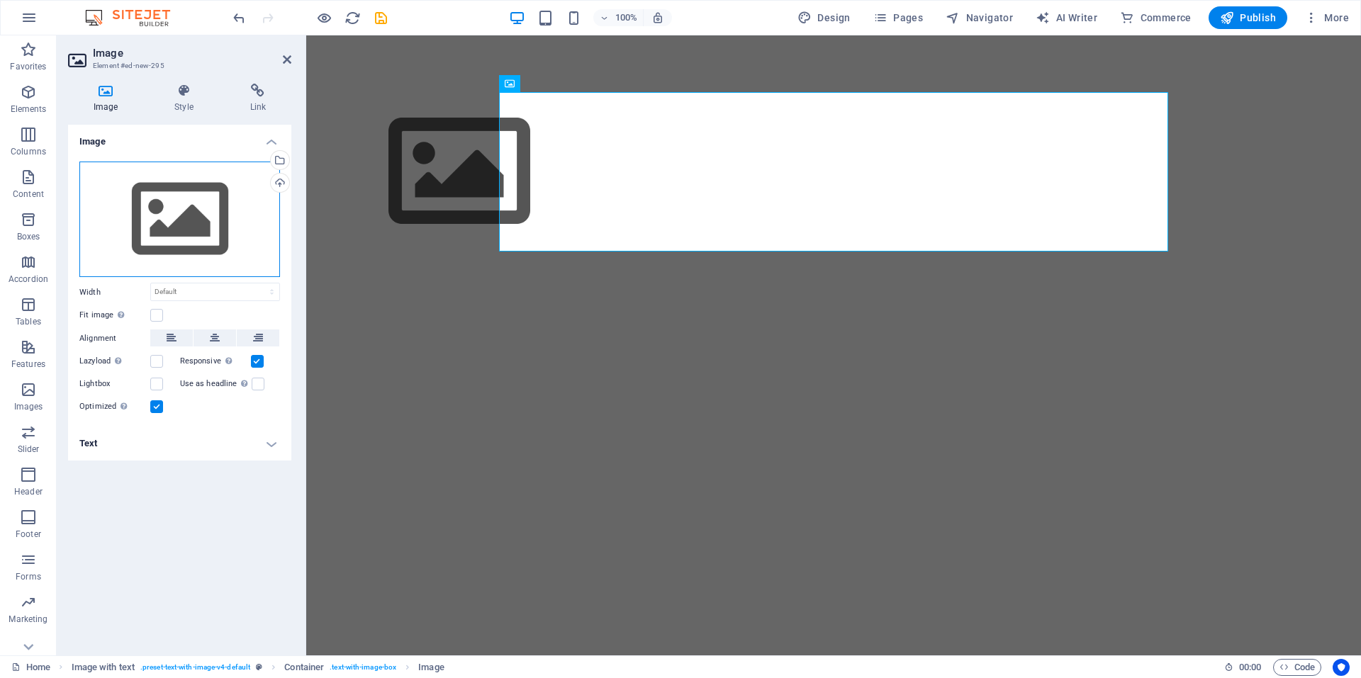
click at [187, 219] on div "Drag files here, click to choose files or select files from Files or our free s…" at bounding box center [179, 220] width 201 height 116
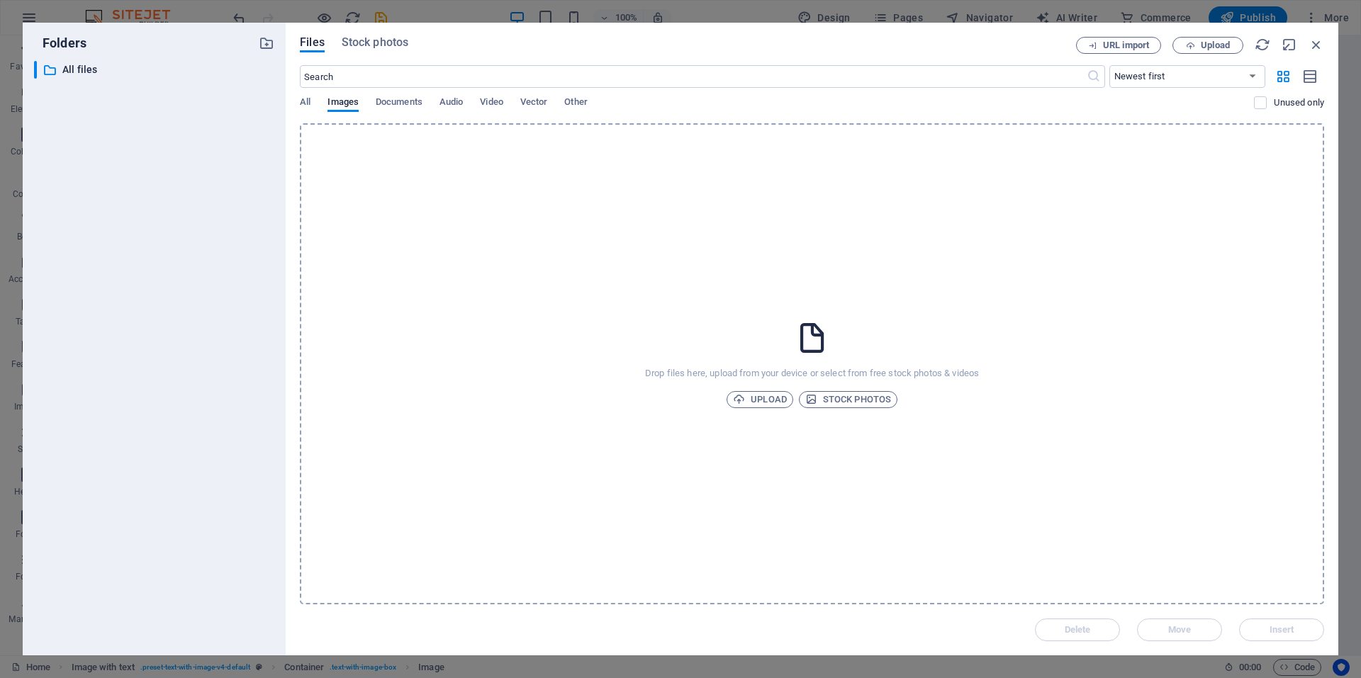
drag, startPoint x: 816, startPoint y: 398, endPoint x: 773, endPoint y: 450, distance: 67.5
click at [773, 450] on div "Drop files here, upload from your device or select from free stock photos & vid…" at bounding box center [812, 363] width 1024 height 481
click at [405, 103] on span "Documents" at bounding box center [399, 104] width 47 height 20
click at [388, 93] on div "​ Newest first Oldest first Name (A-Z) Name (Z-A) Size (0-9) Size (9-0) Resolut…" at bounding box center [812, 94] width 1024 height 58
click at [312, 41] on span "Files" at bounding box center [312, 42] width 25 height 17
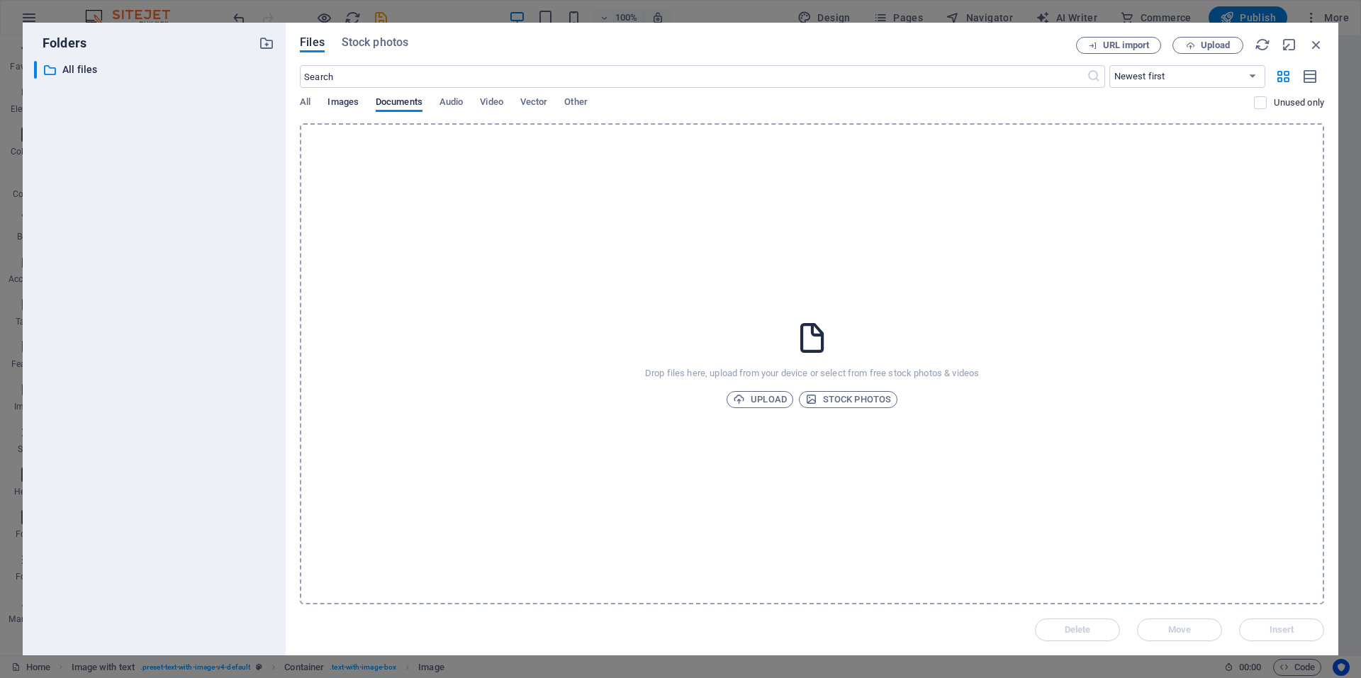
click at [347, 107] on span "Images" at bounding box center [342, 104] width 31 height 20
click at [306, 108] on span "All" at bounding box center [305, 104] width 11 height 20
click at [766, 398] on span "Upload" at bounding box center [760, 399] width 54 height 17
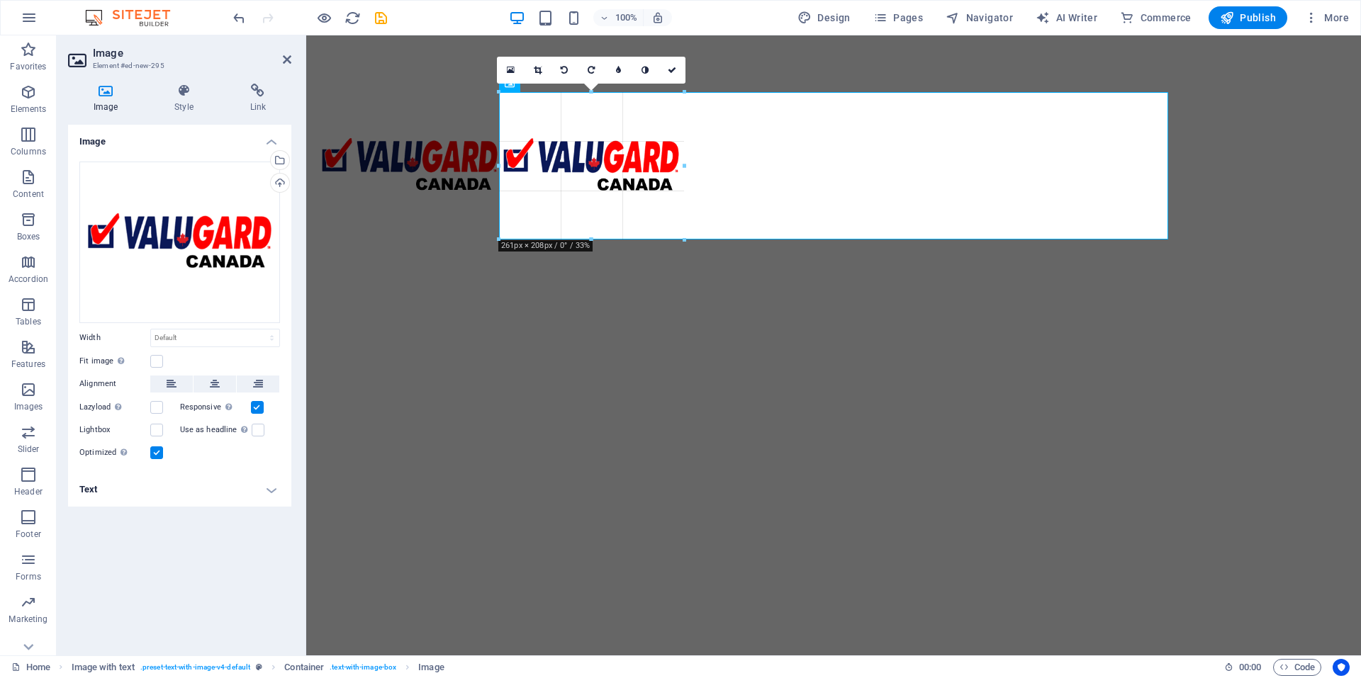
drag, startPoint x: 1161, startPoint y: 627, endPoint x: 676, endPoint y: 232, distance: 625.7
type input "260"
select select "px"
click at [810, 296] on html "Skip to main content" at bounding box center [833, 165] width 1055 height 261
click at [768, 296] on html "Skip to main content" at bounding box center [833, 165] width 1055 height 261
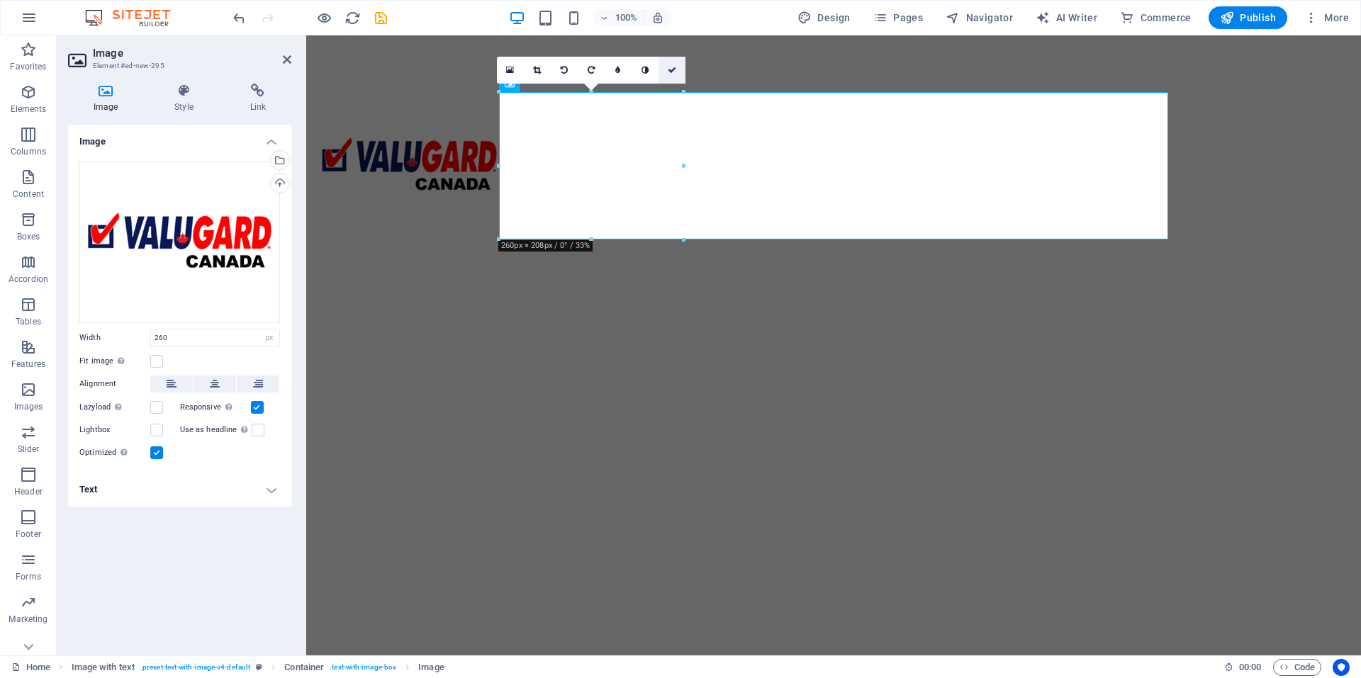
click at [668, 72] on icon at bounding box center [672, 70] width 9 height 9
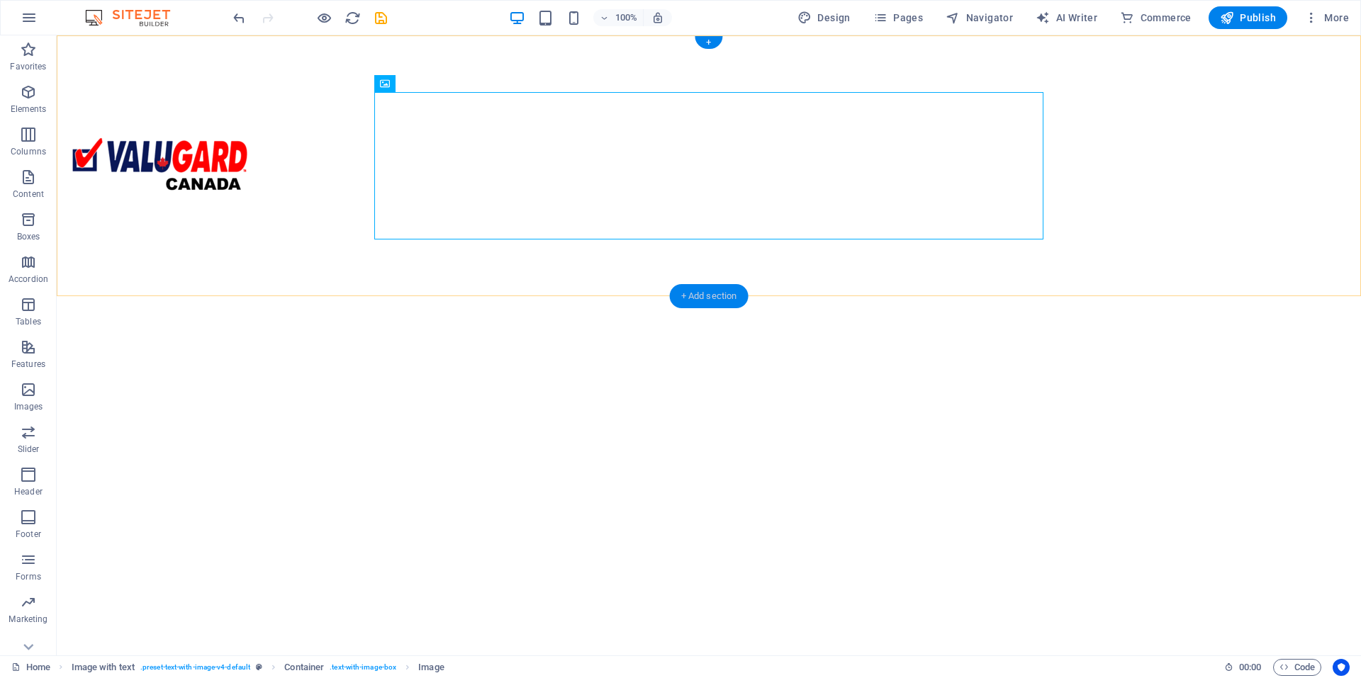
click at [734, 290] on div "+ Add section" at bounding box center [709, 296] width 79 height 24
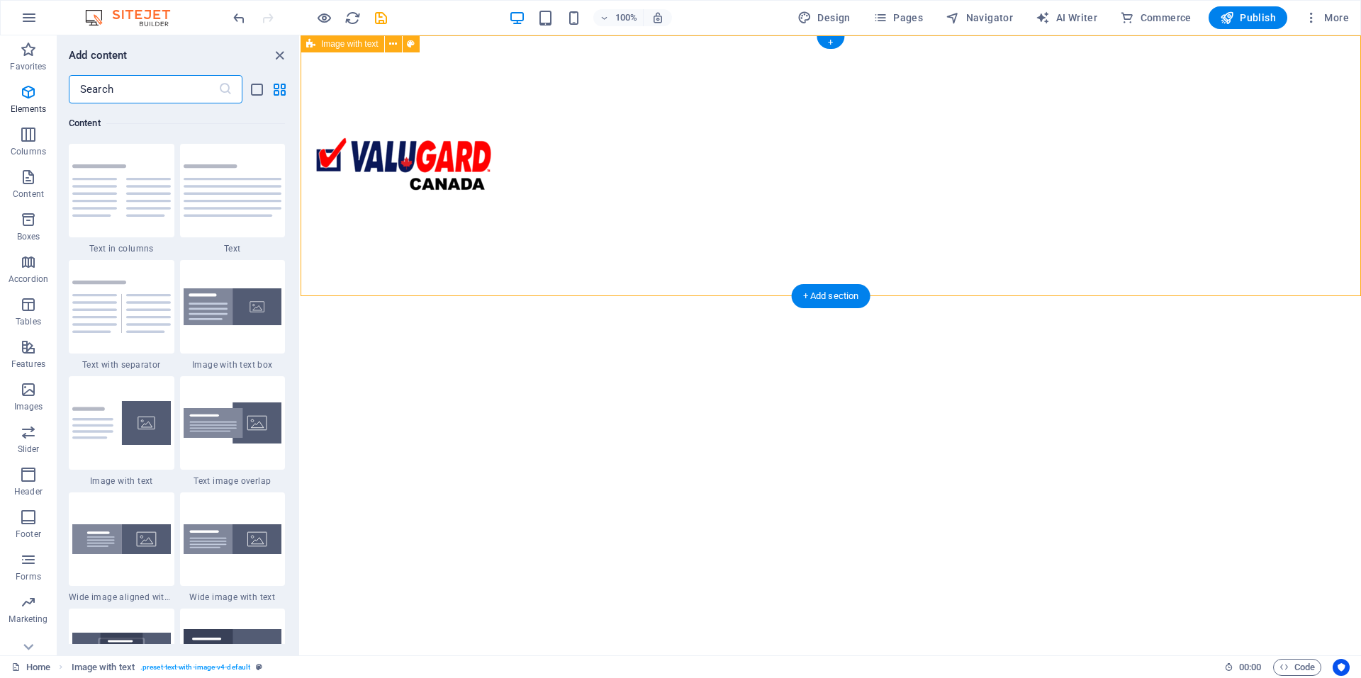
scroll to position [2480, 0]
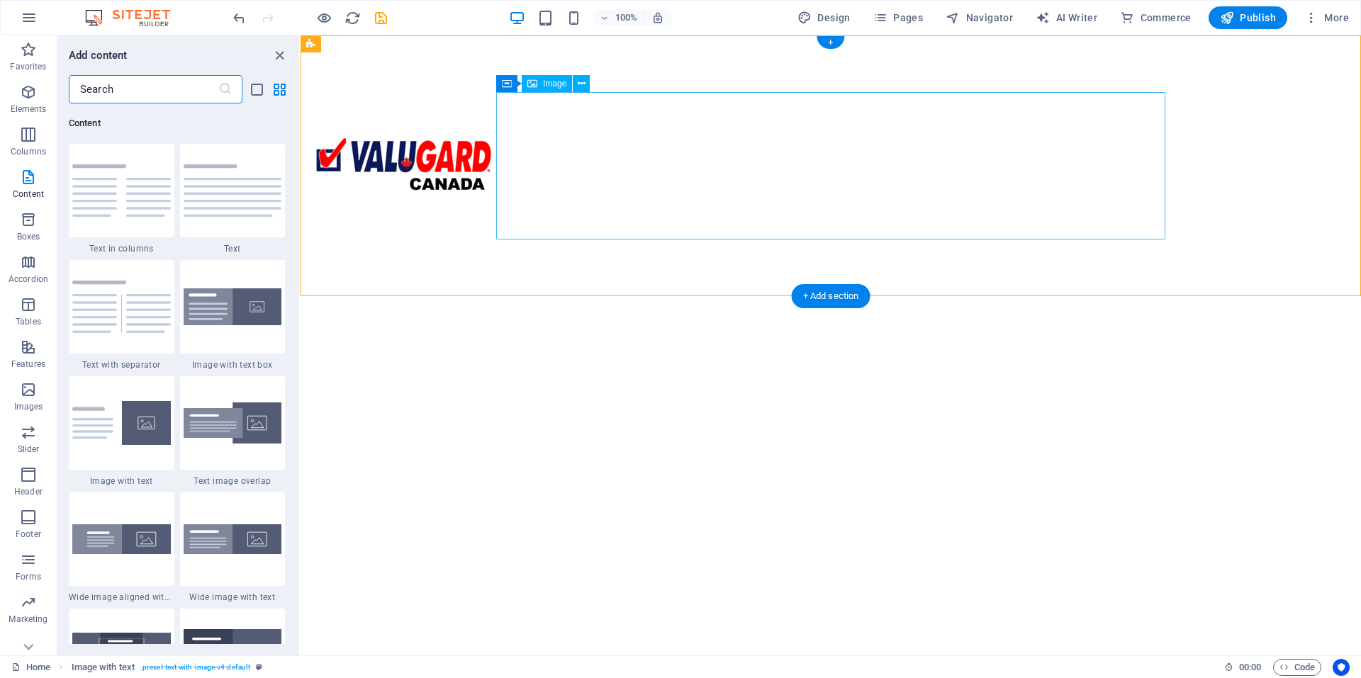
click at [800, 192] on figure at bounding box center [646, 165] width 669 height 147
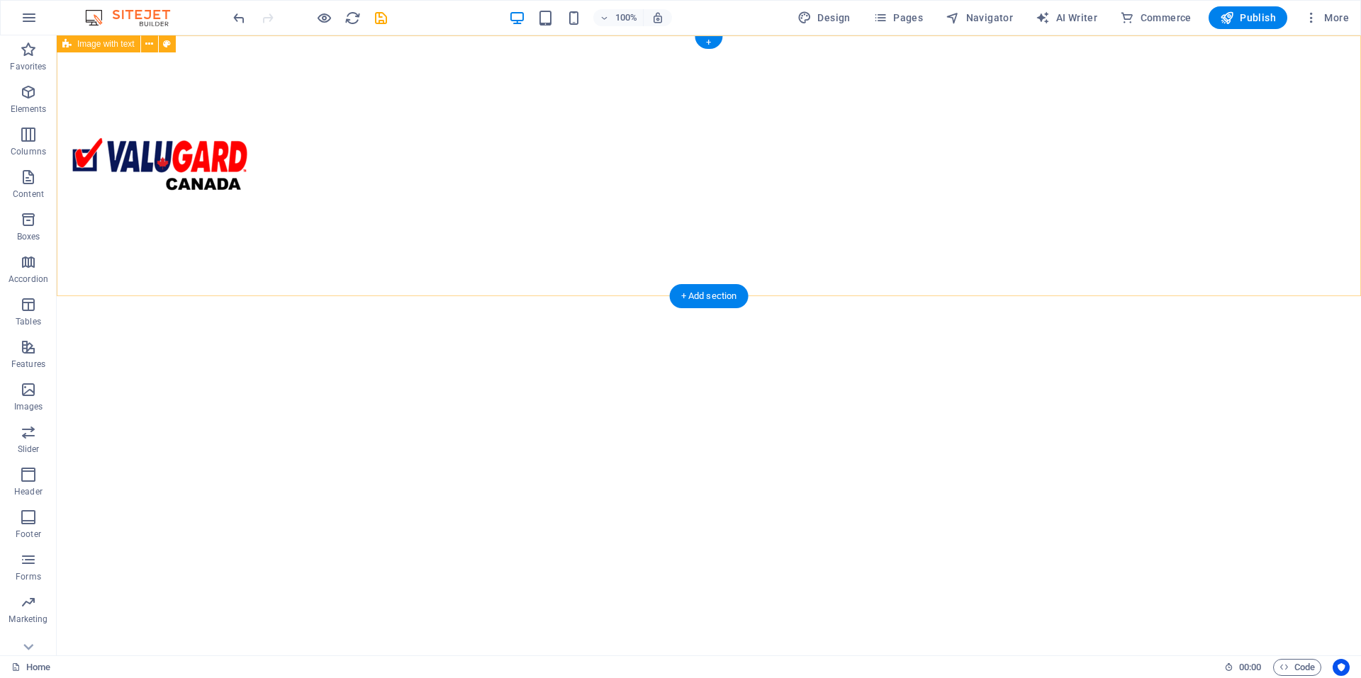
click at [1167, 223] on div at bounding box center [709, 165] width 1304 height 261
click at [27, 391] on icon "button" at bounding box center [28, 389] width 17 height 17
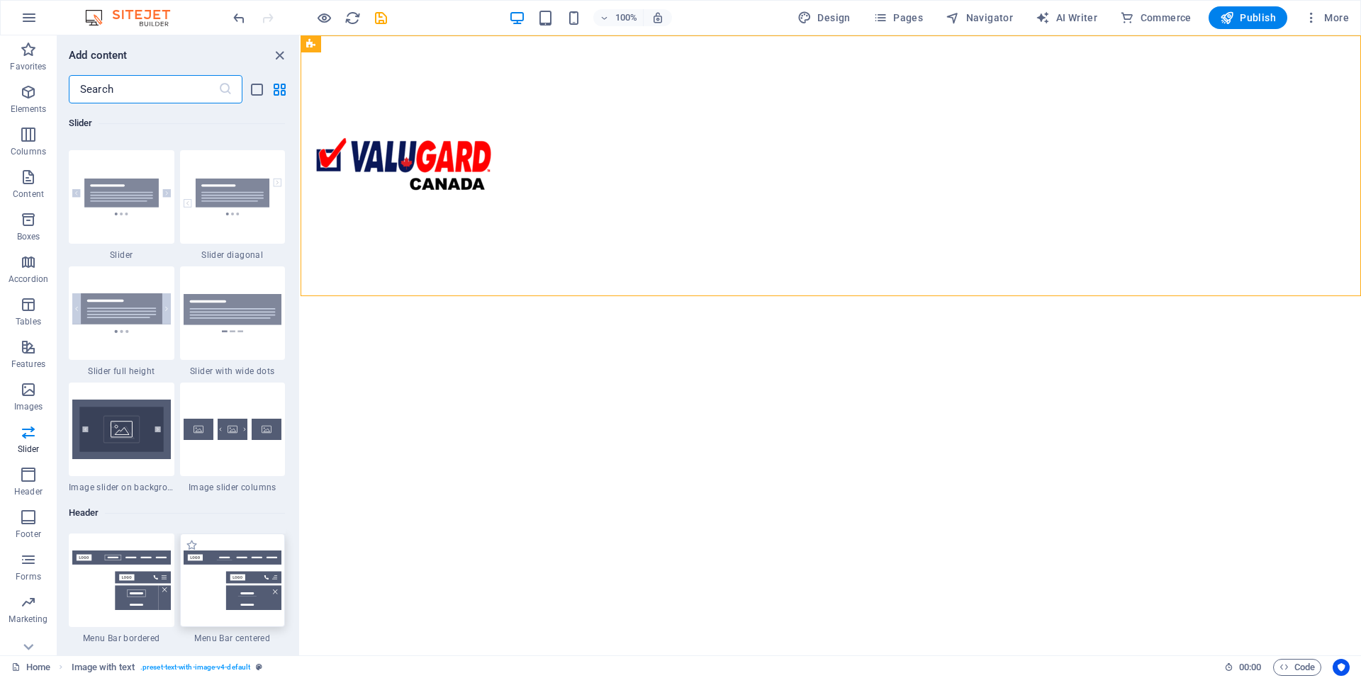
scroll to position [8251, 0]
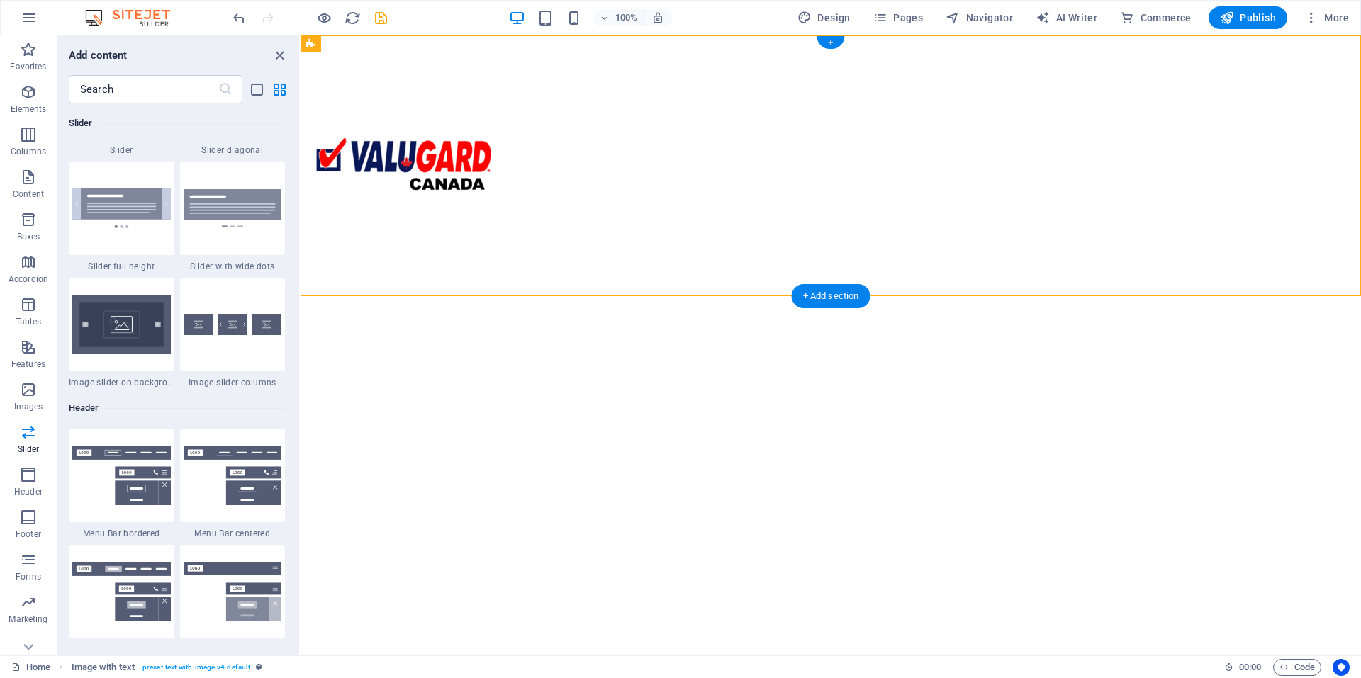
click at [824, 40] on div "+" at bounding box center [831, 42] width 28 height 13
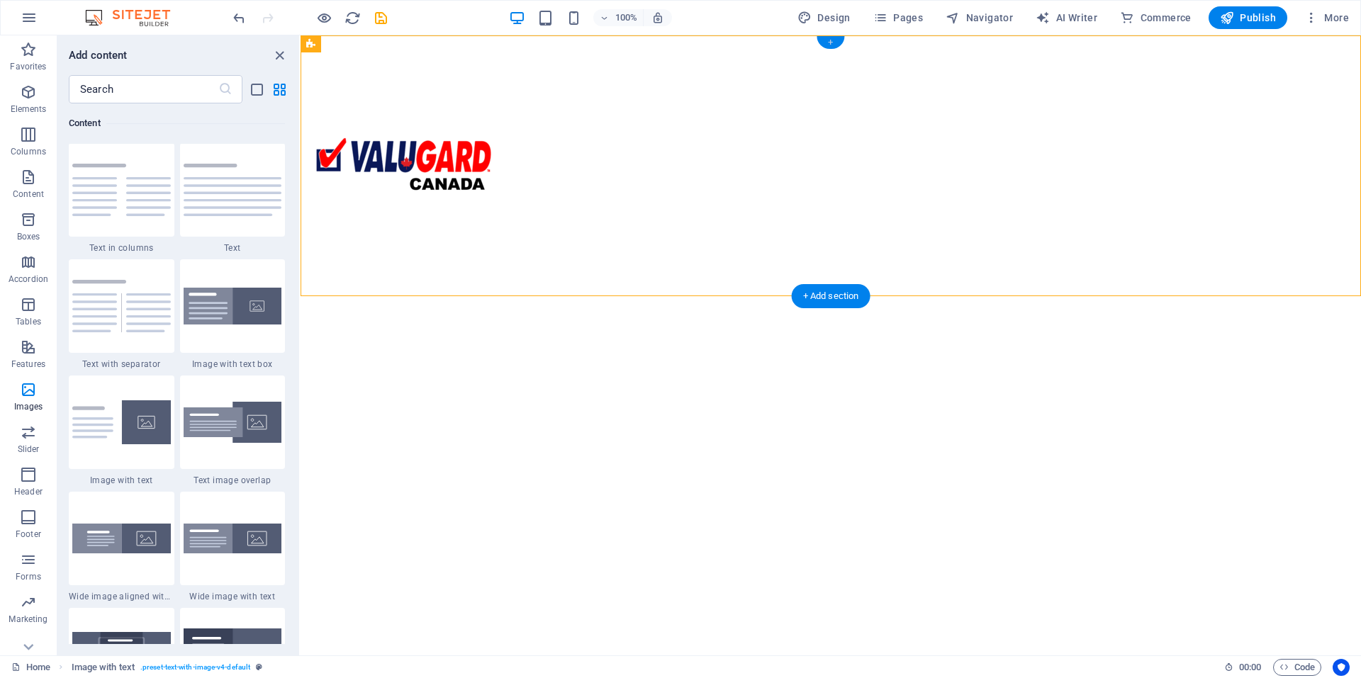
scroll to position [2480, 0]
click at [277, 55] on icon "close panel" at bounding box center [279, 55] width 16 height 16
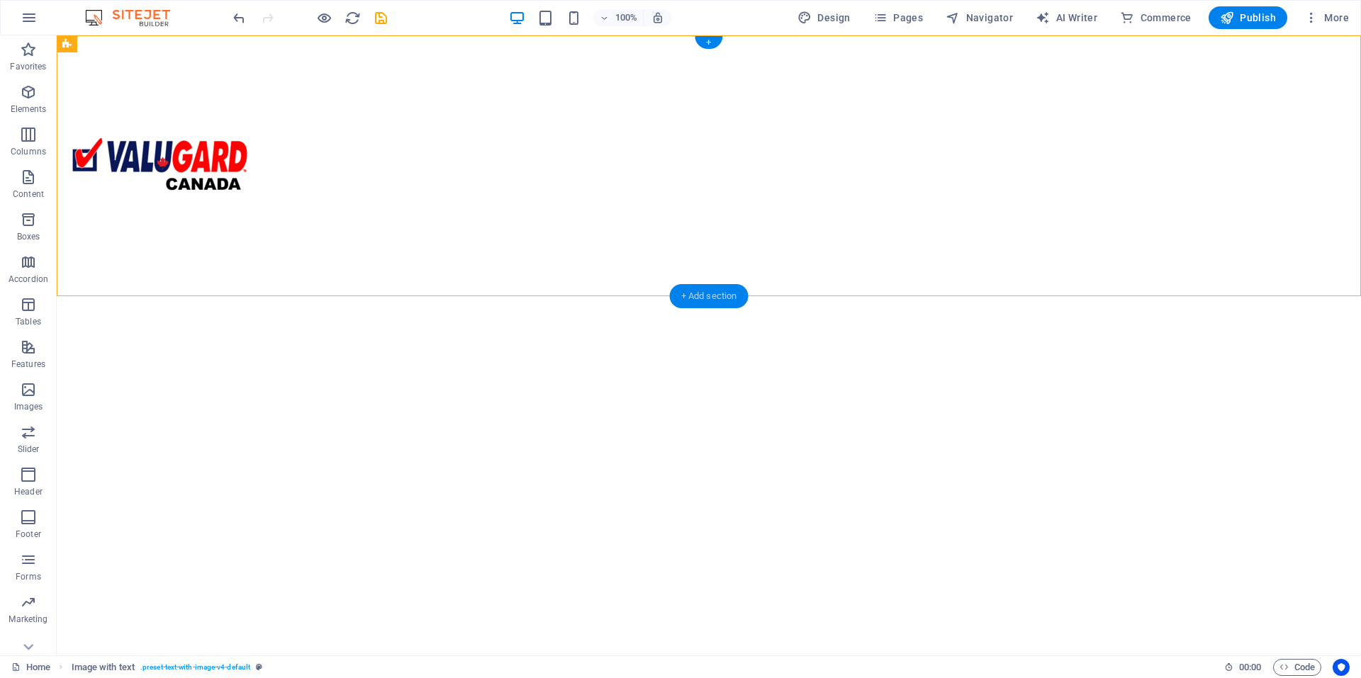
click at [681, 292] on div "+ Add section" at bounding box center [709, 296] width 79 height 24
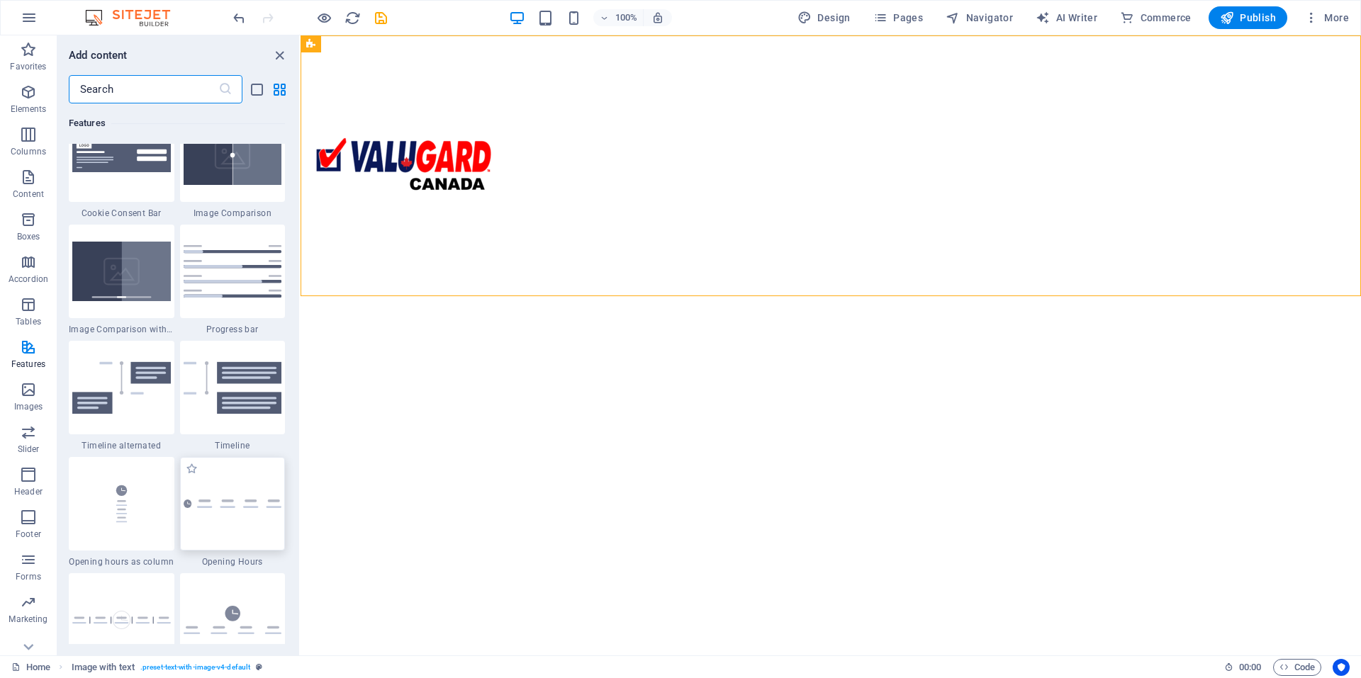
scroll to position [5954, 0]
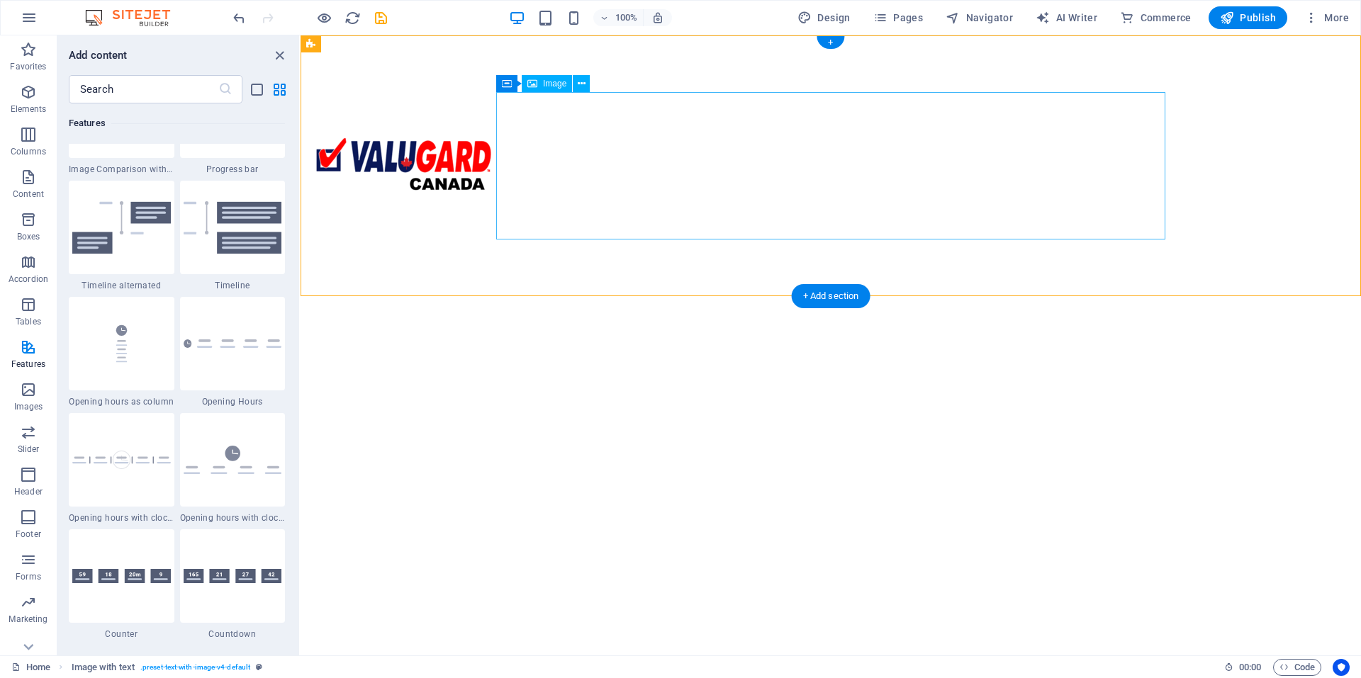
click at [765, 218] on figure at bounding box center [646, 165] width 669 height 147
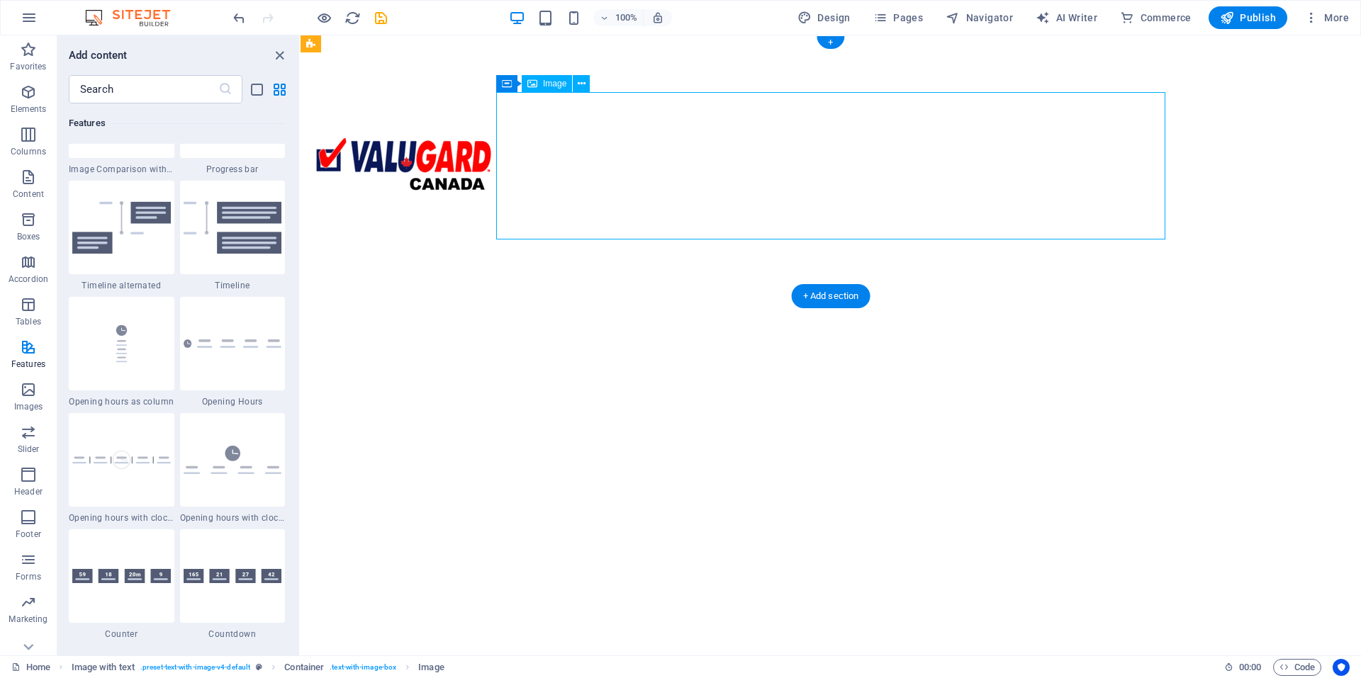
drag, startPoint x: 595, startPoint y: 118, endPoint x: 842, endPoint y: 124, distance: 247.5
click at [595, 118] on figure at bounding box center [646, 165] width 669 height 147
click at [539, 84] on div "Image" at bounding box center [547, 83] width 50 height 17
click at [539, 83] on div "Image" at bounding box center [547, 83] width 50 height 17
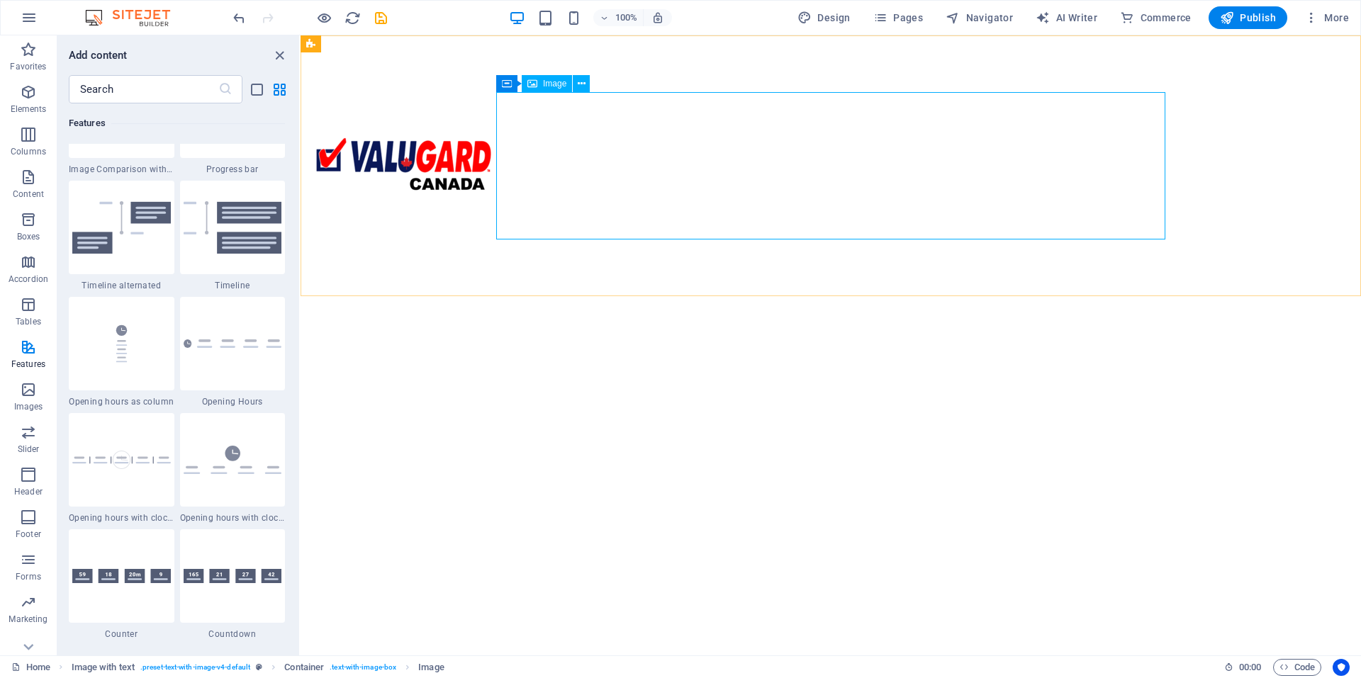
select select "px"
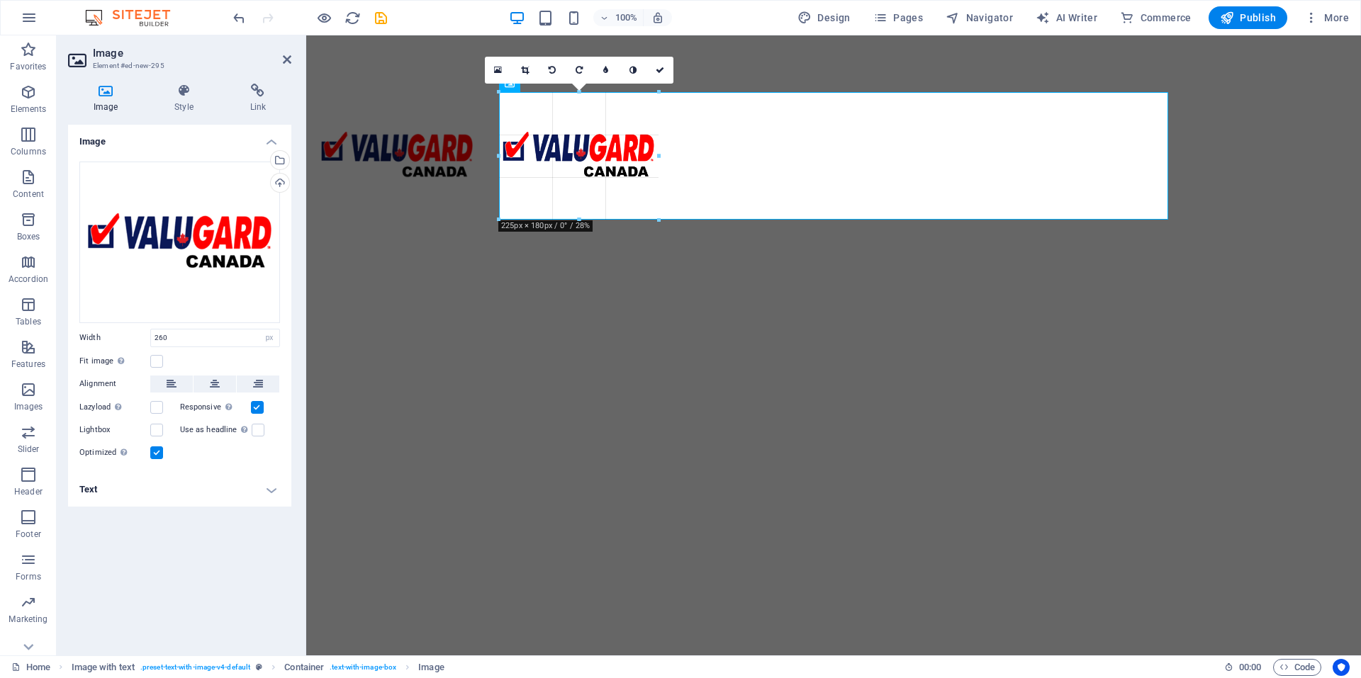
drag, startPoint x: 683, startPoint y: 240, endPoint x: 276, endPoint y: 212, distance: 407.1
type input "225"
click at [819, 16] on span "Design" at bounding box center [823, 18] width 53 height 14
select select "px"
select select "400"
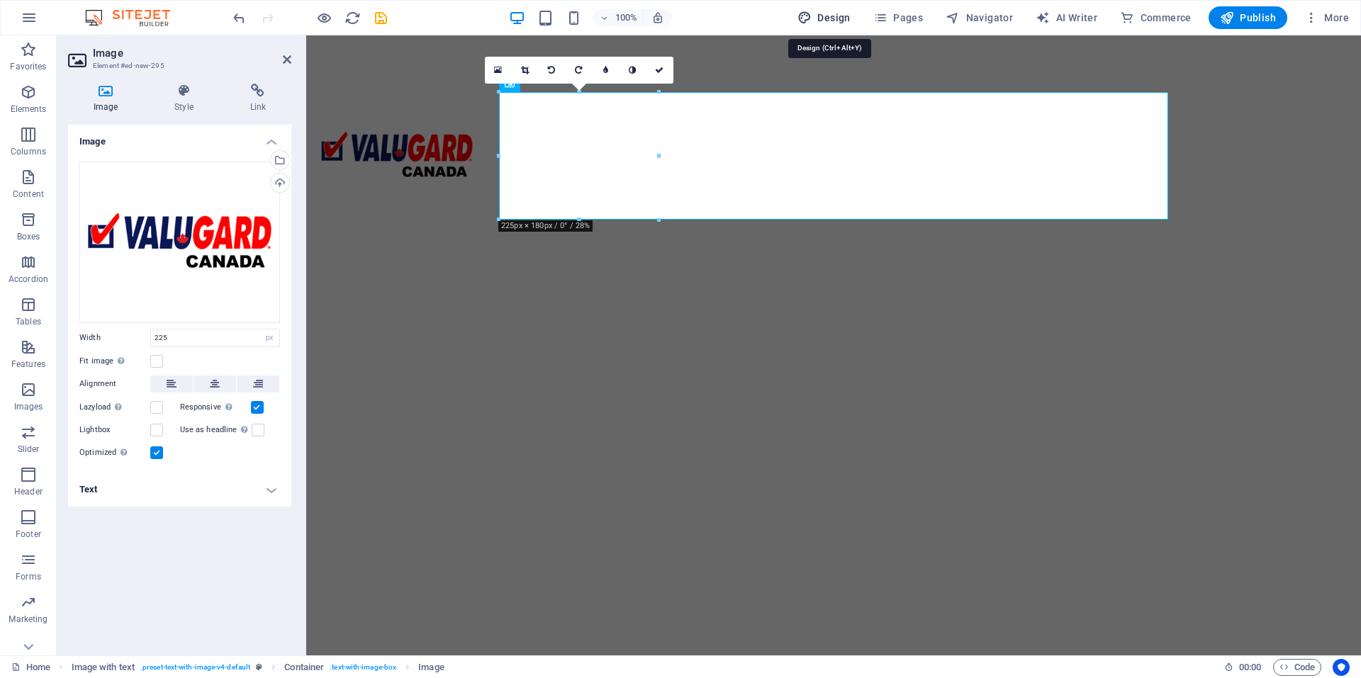
select select "px"
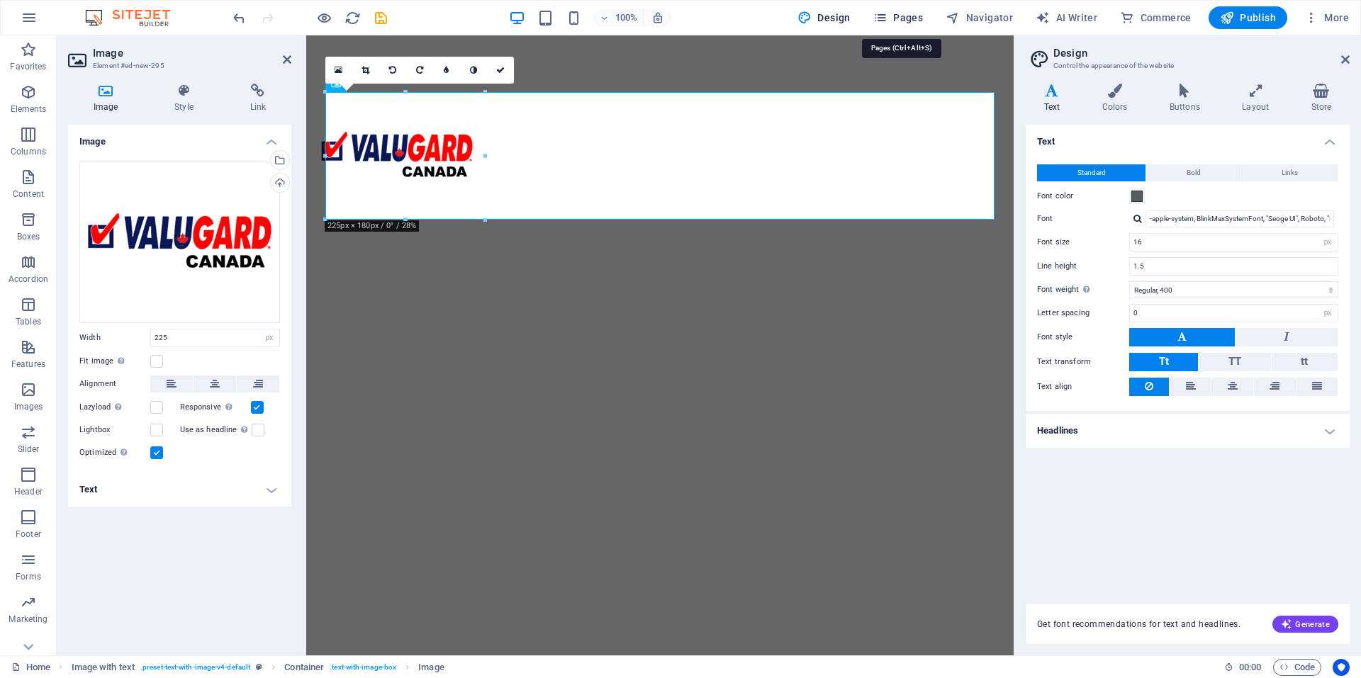
click at [912, 18] on span "Pages" at bounding box center [898, 18] width 50 height 14
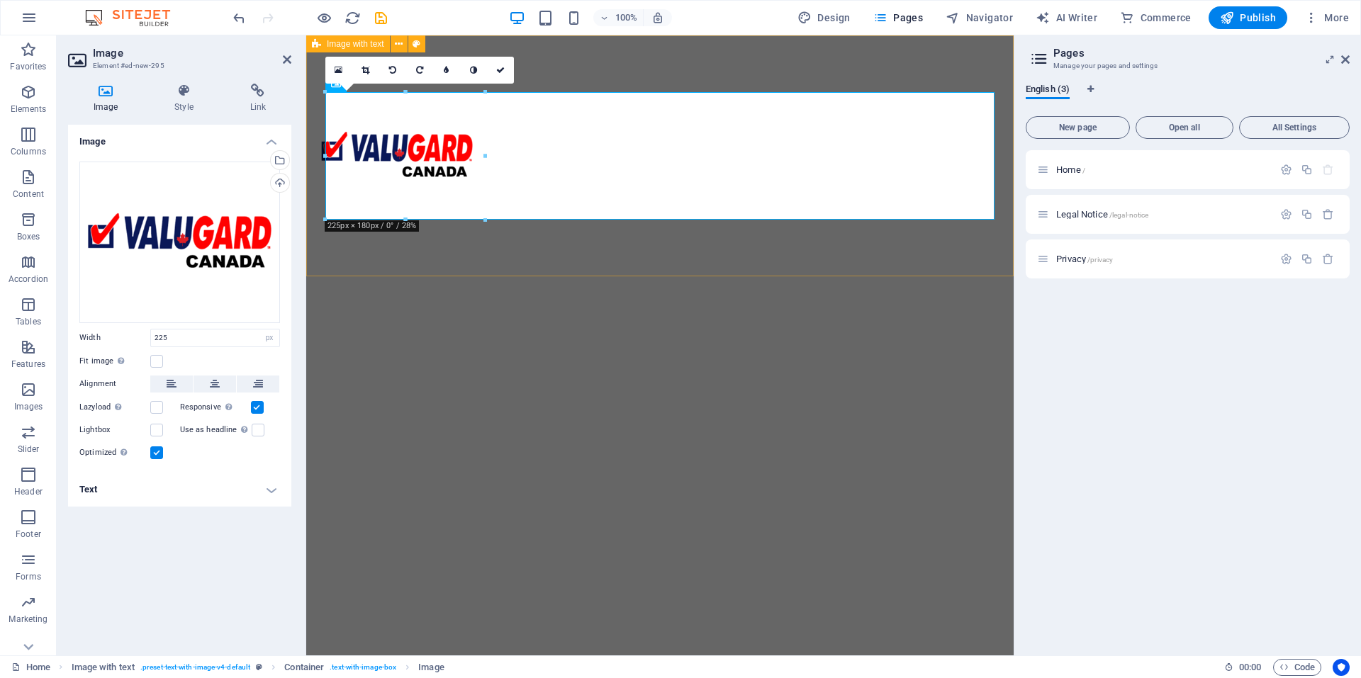
click at [675, 56] on div at bounding box center [659, 155] width 707 height 241
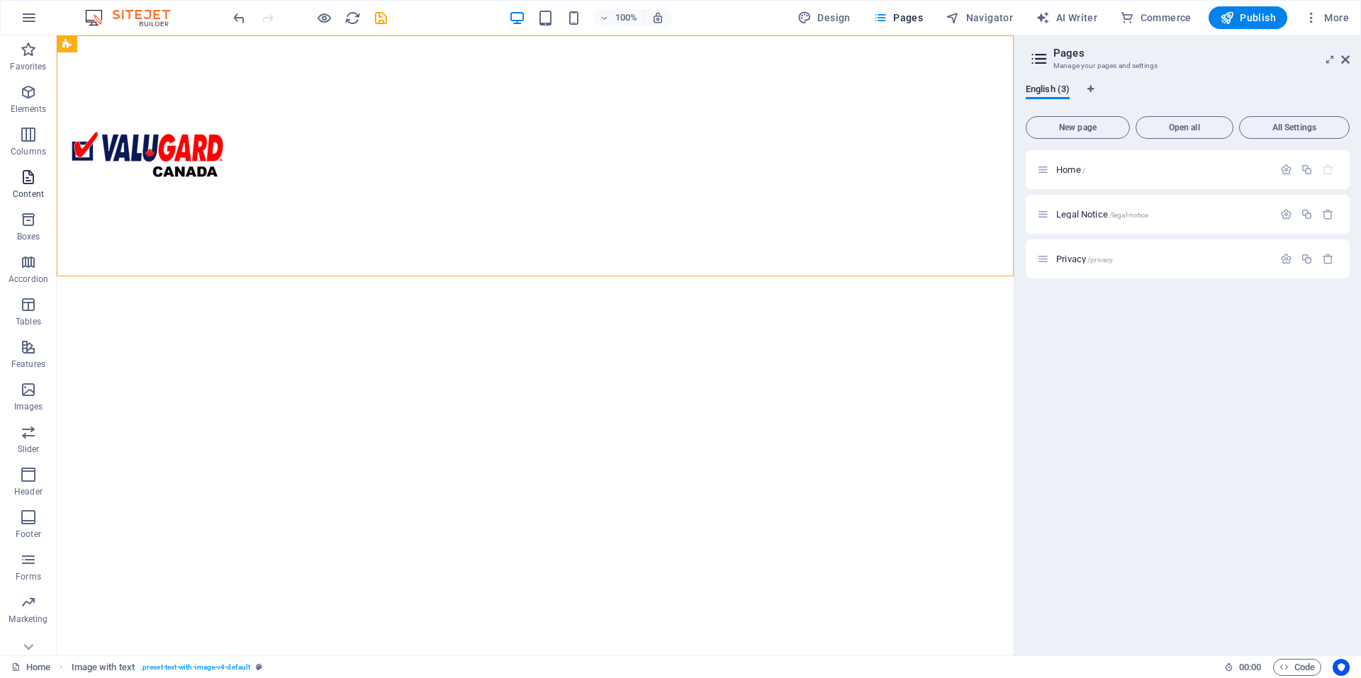
click at [31, 189] on p "Content" at bounding box center [28, 194] width 31 height 11
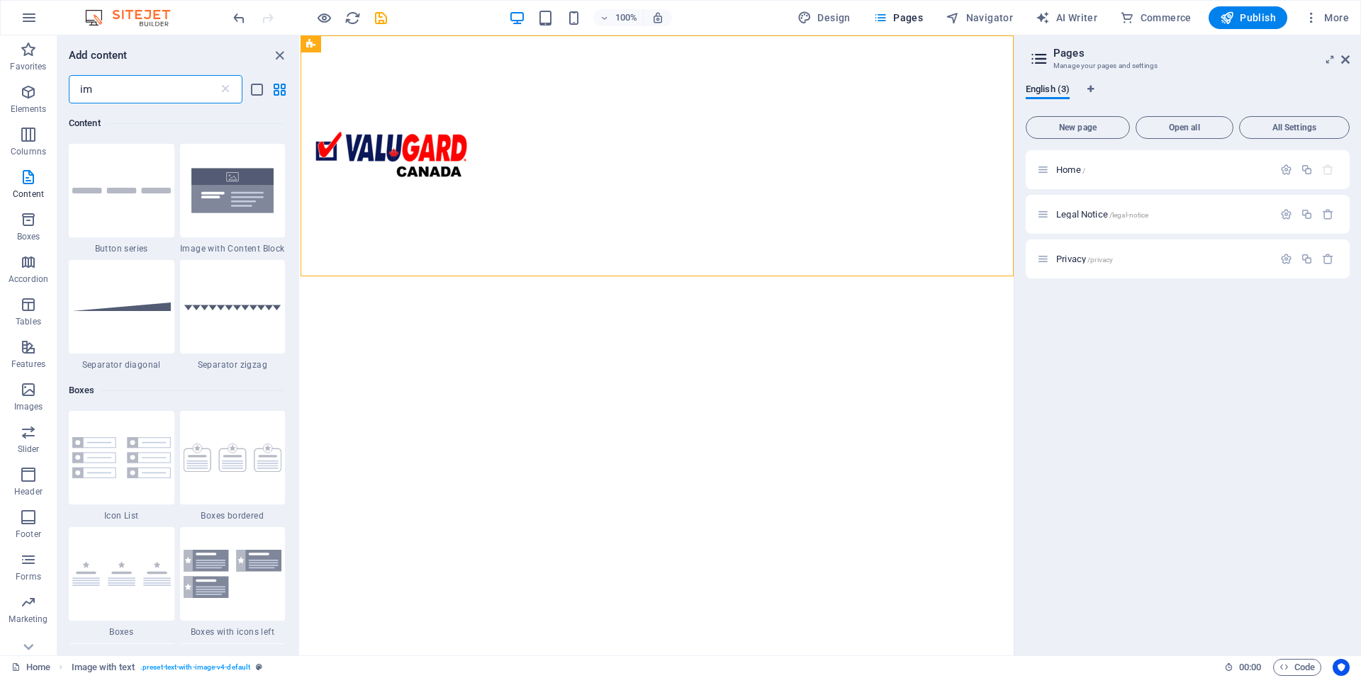
scroll to position [0, 0]
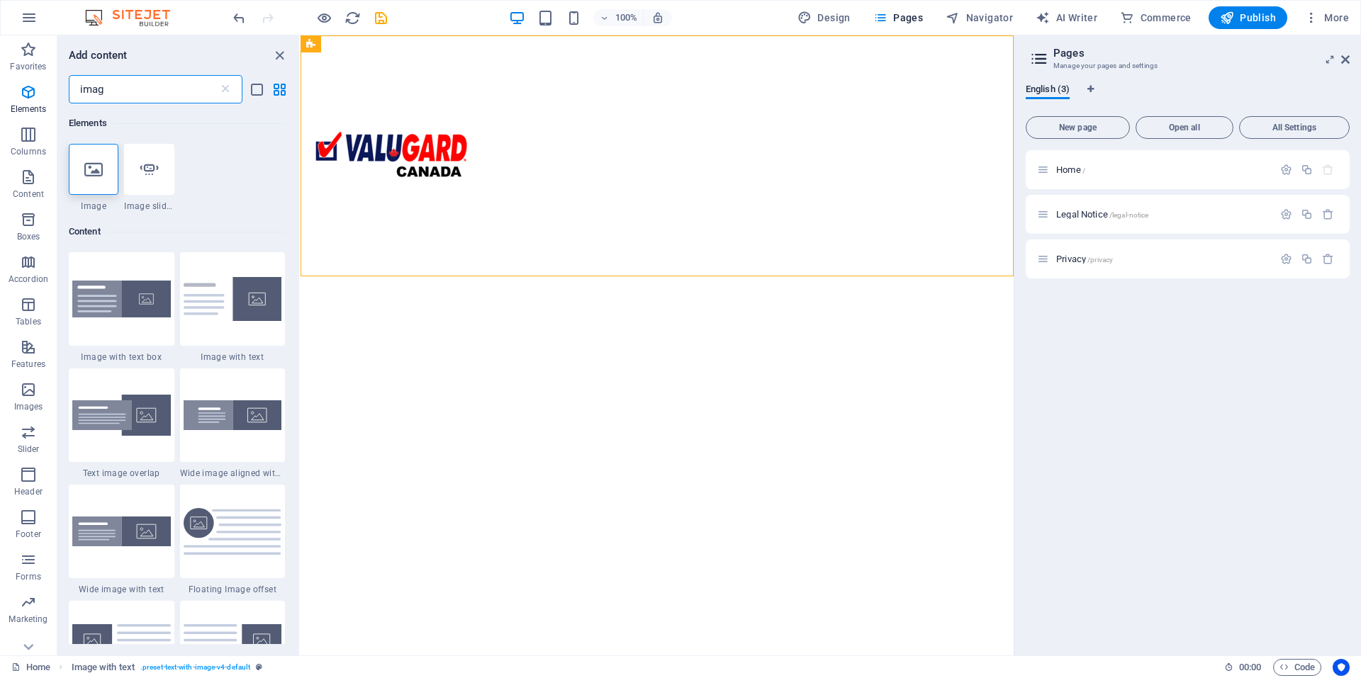
type input "image"
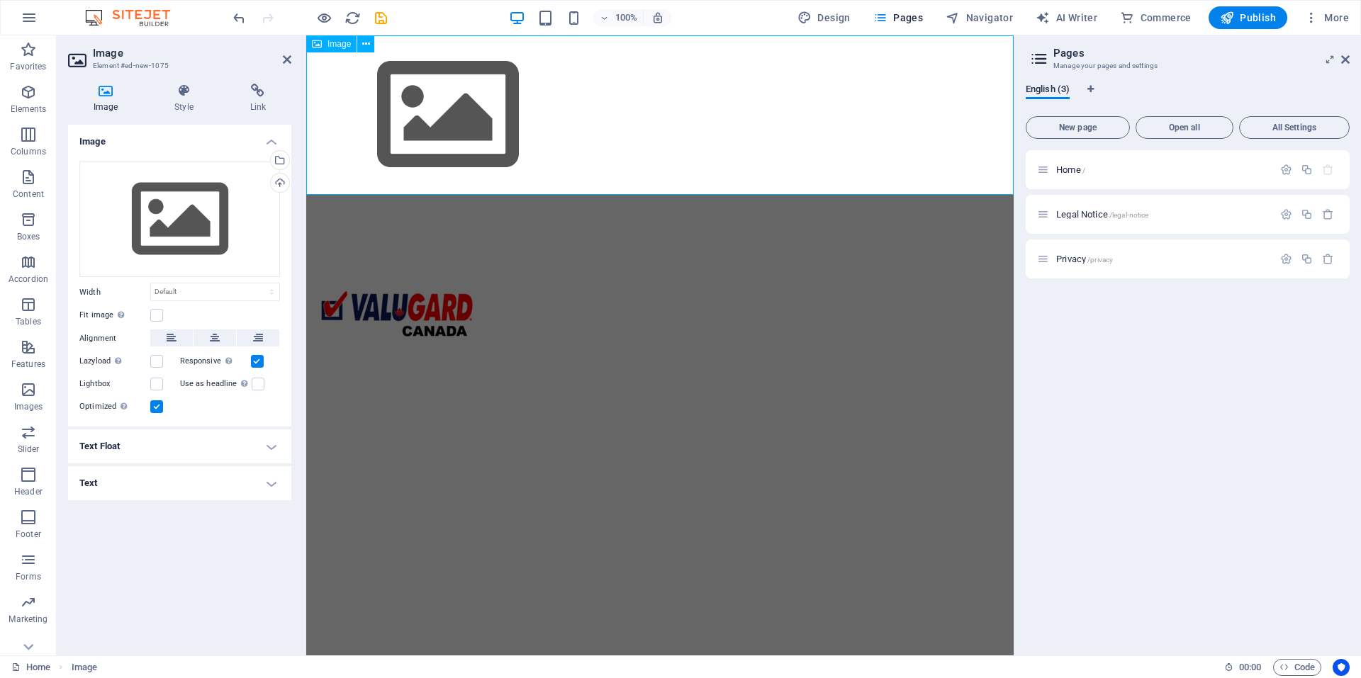
click at [466, 107] on figure at bounding box center [659, 114] width 707 height 159
click at [183, 224] on div "Drag files here, click to choose files or select files from Files or our free s…" at bounding box center [179, 220] width 201 height 116
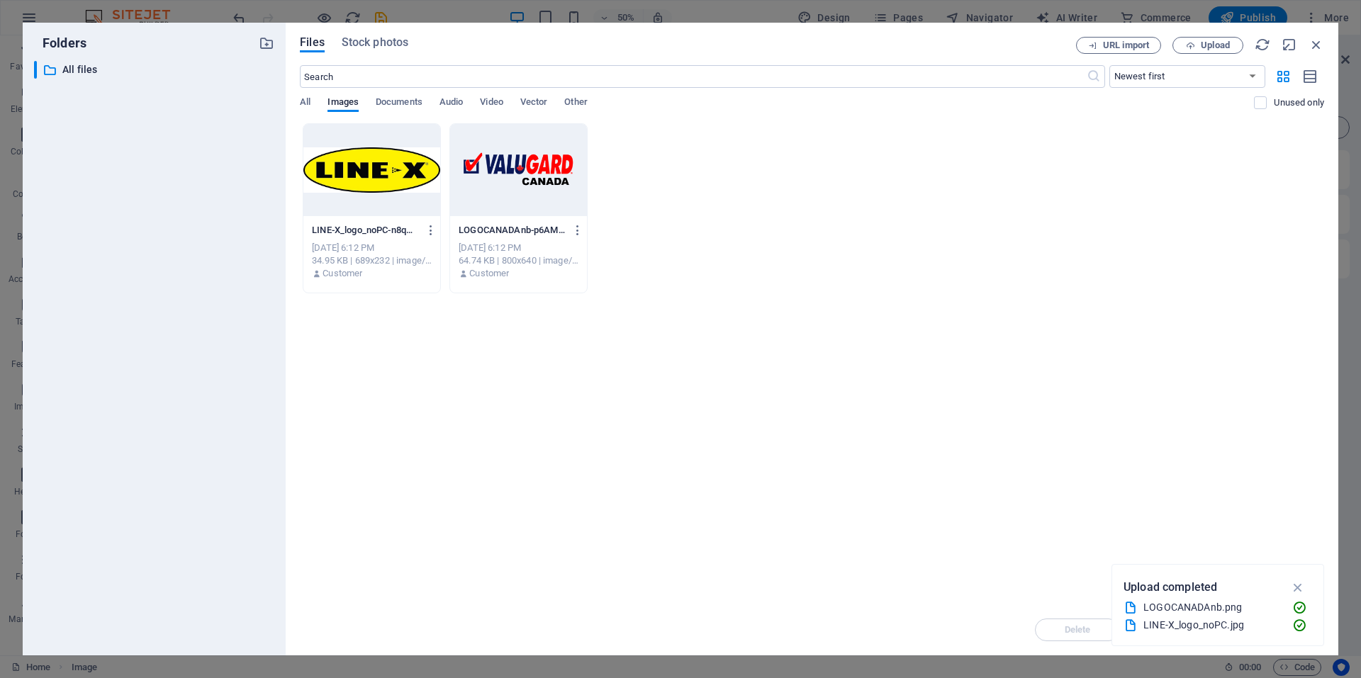
click at [183, 224] on div "​ All files All files" at bounding box center [154, 352] width 240 height 583
click at [396, 163] on div at bounding box center [371, 170] width 137 height 92
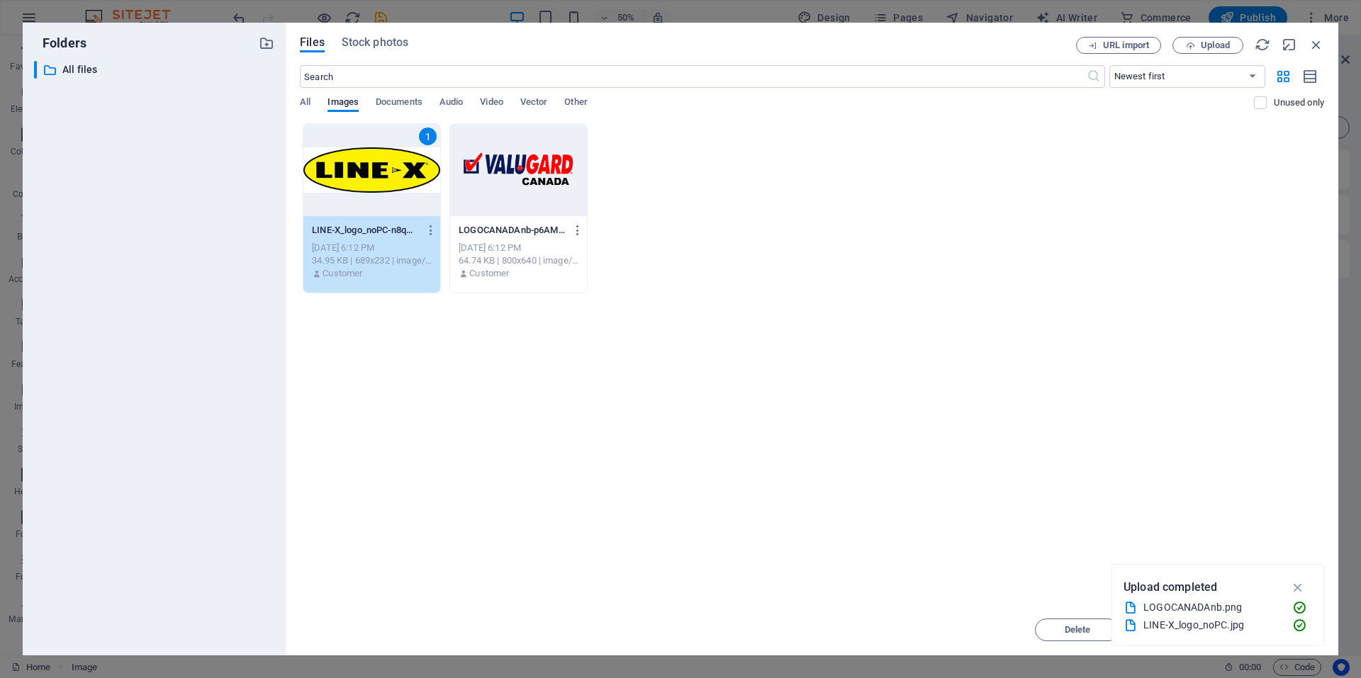
click at [396, 163] on div "1" at bounding box center [371, 170] width 137 height 92
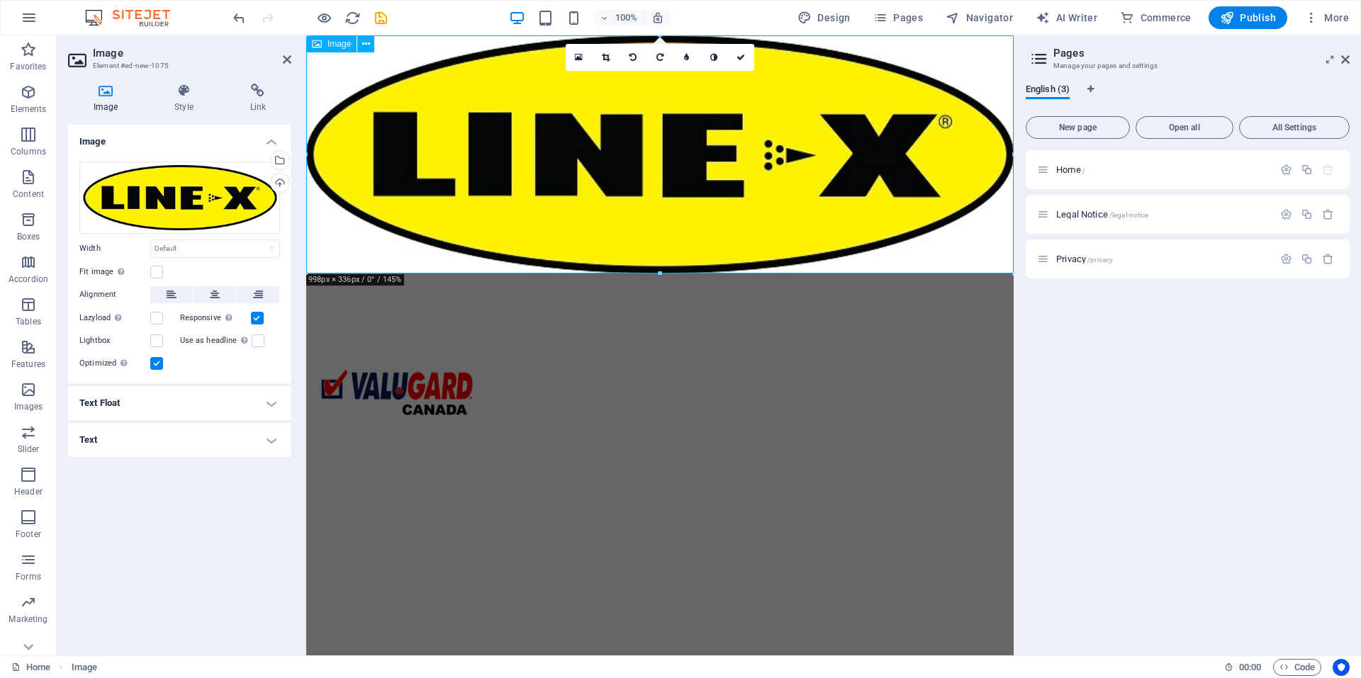
click at [833, 217] on figure at bounding box center [659, 154] width 707 height 238
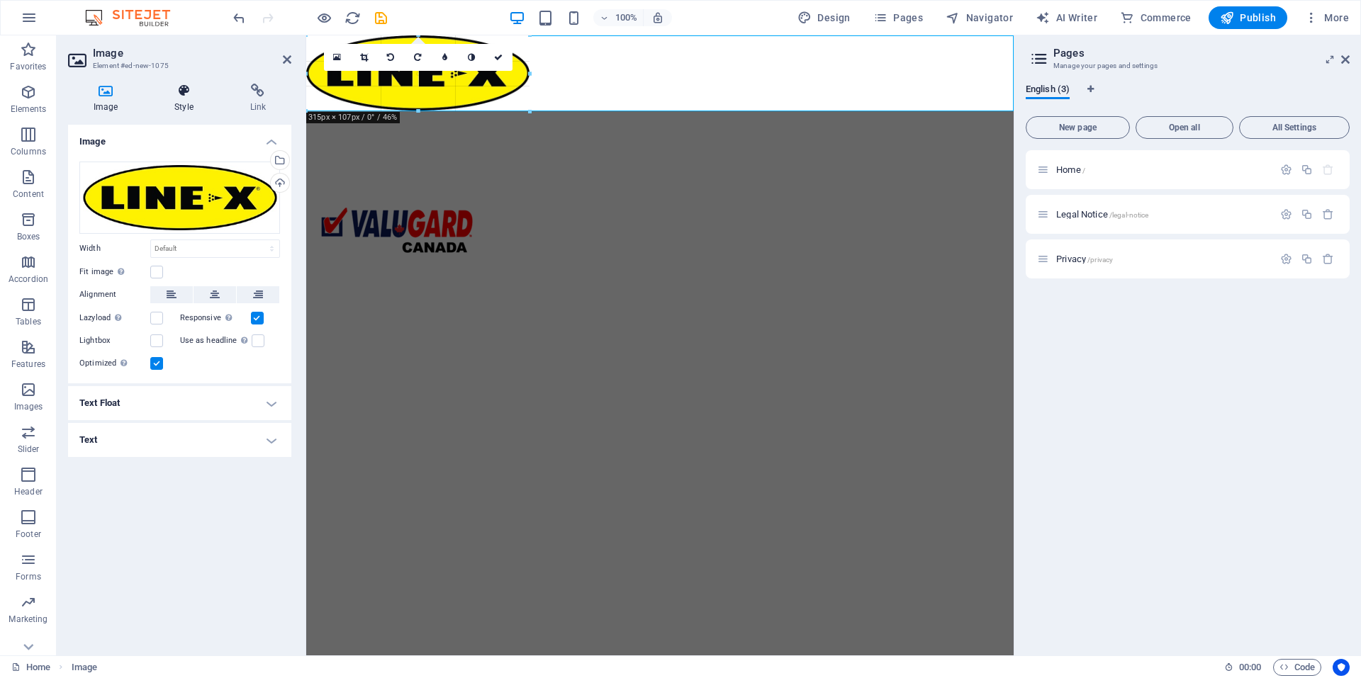
drag, startPoint x: 1009, startPoint y: 273, endPoint x: 201, endPoint y: 106, distance: 825.1
type input "312"
select select "px"
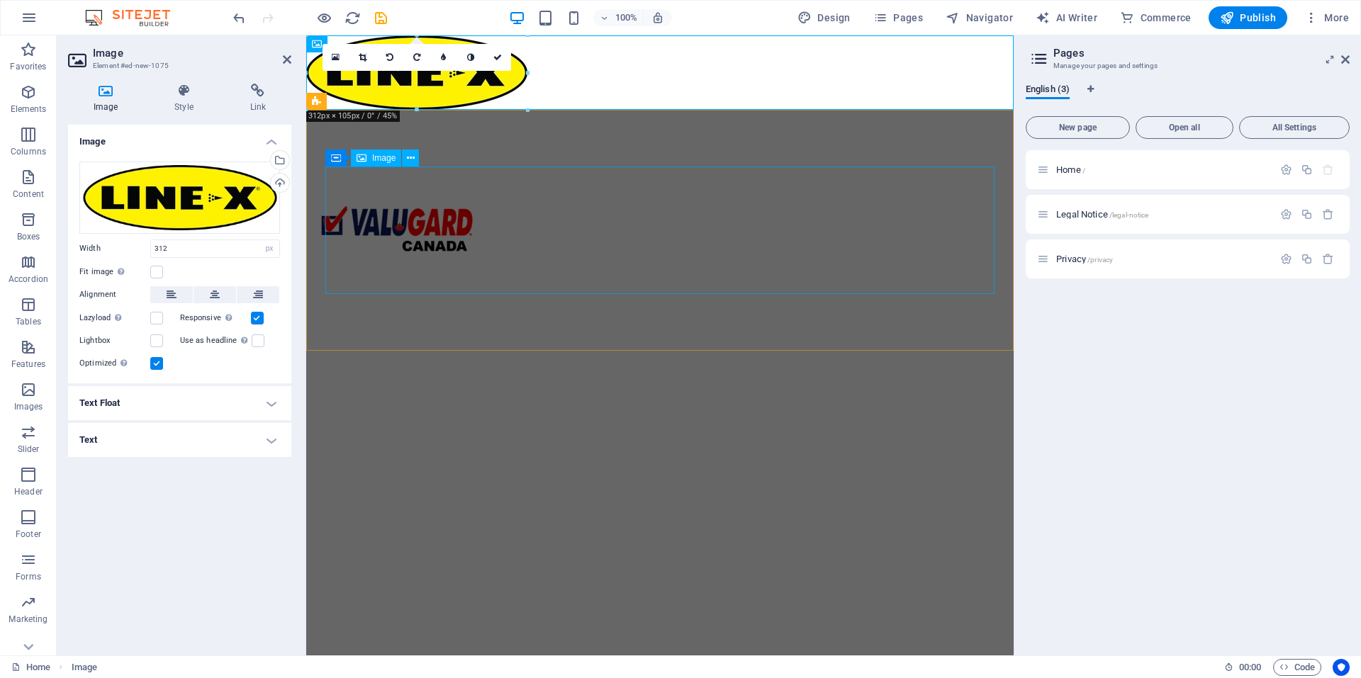
click at [597, 237] on figure at bounding box center [652, 231] width 669 height 128
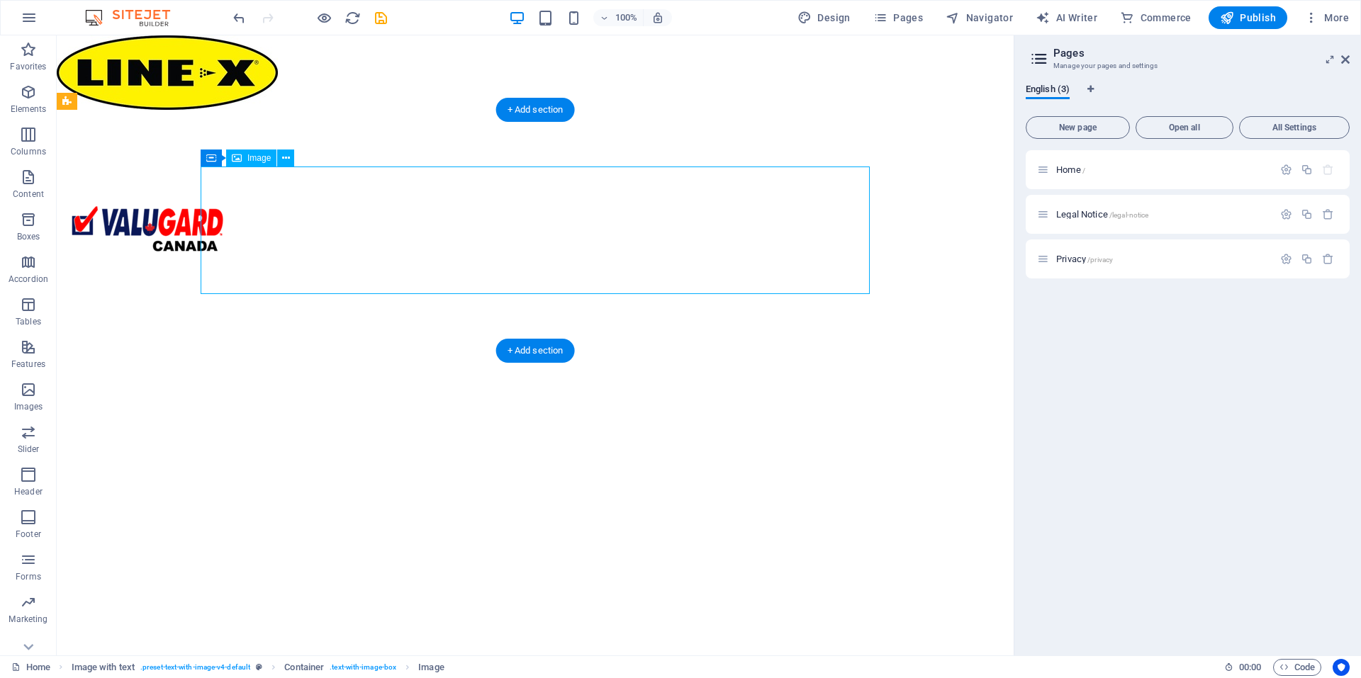
drag, startPoint x: 402, startPoint y: 289, endPoint x: 242, endPoint y: 267, distance: 161.1
click at [250, 267] on figure at bounding box center [402, 231] width 669 height 128
click at [353, 229] on figure at bounding box center [402, 231] width 669 height 128
click at [323, 237] on figure at bounding box center [402, 231] width 669 height 128
click at [337, 239] on figure at bounding box center [402, 231] width 669 height 128
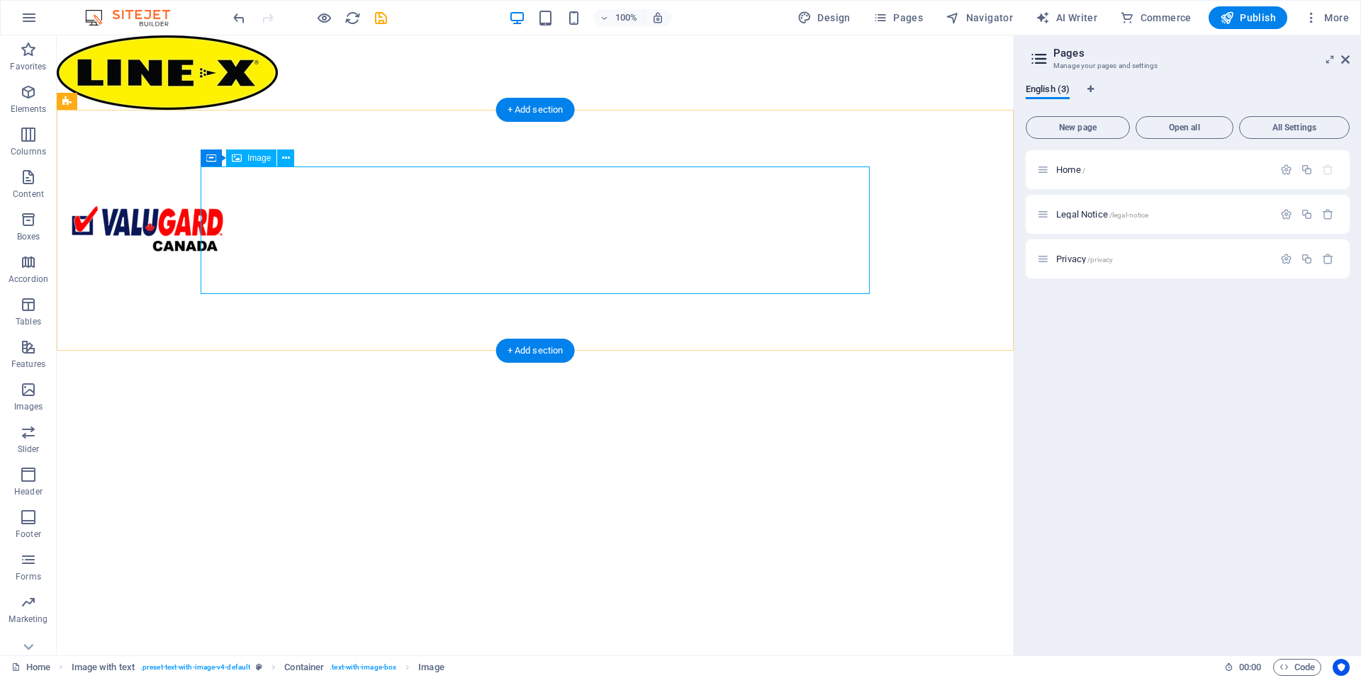
click at [343, 243] on figure at bounding box center [402, 231] width 669 height 128
select select "px"
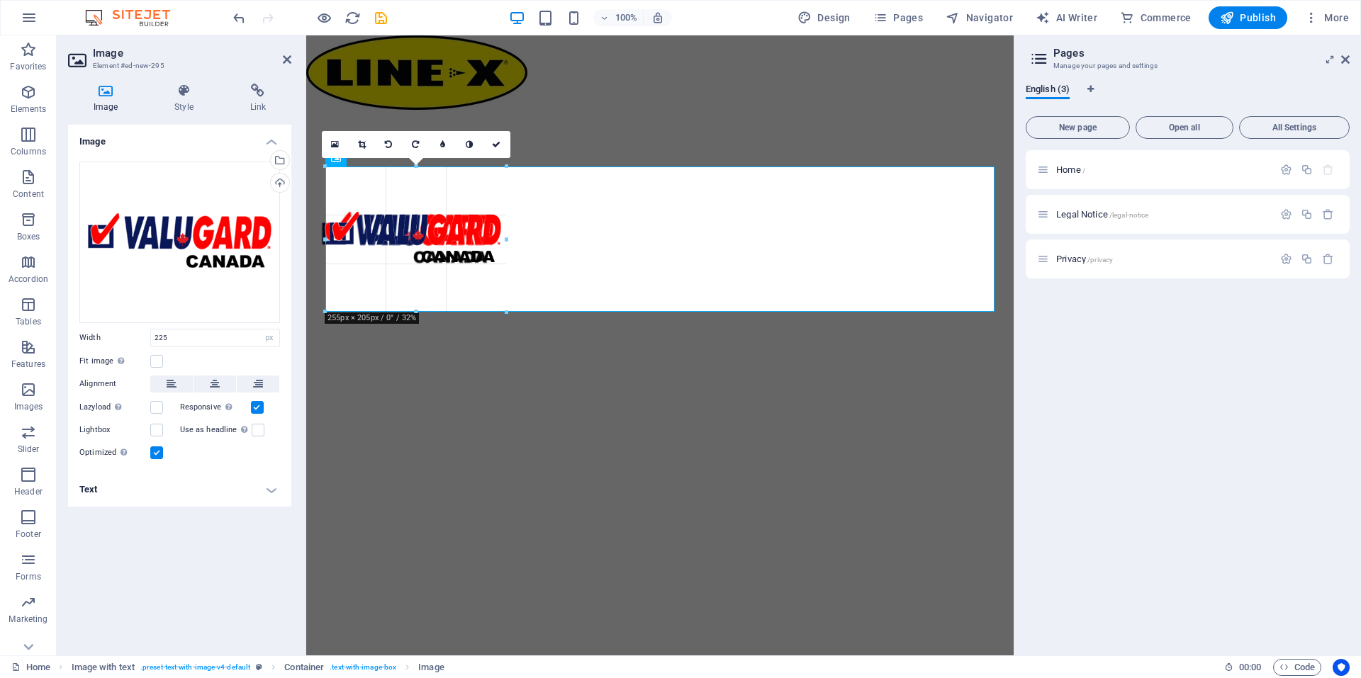
drag, startPoint x: 485, startPoint y: 292, endPoint x: 506, endPoint y: 307, distance: 26.0
type input "255"
click at [646, 324] on div at bounding box center [659, 239] width 707 height 258
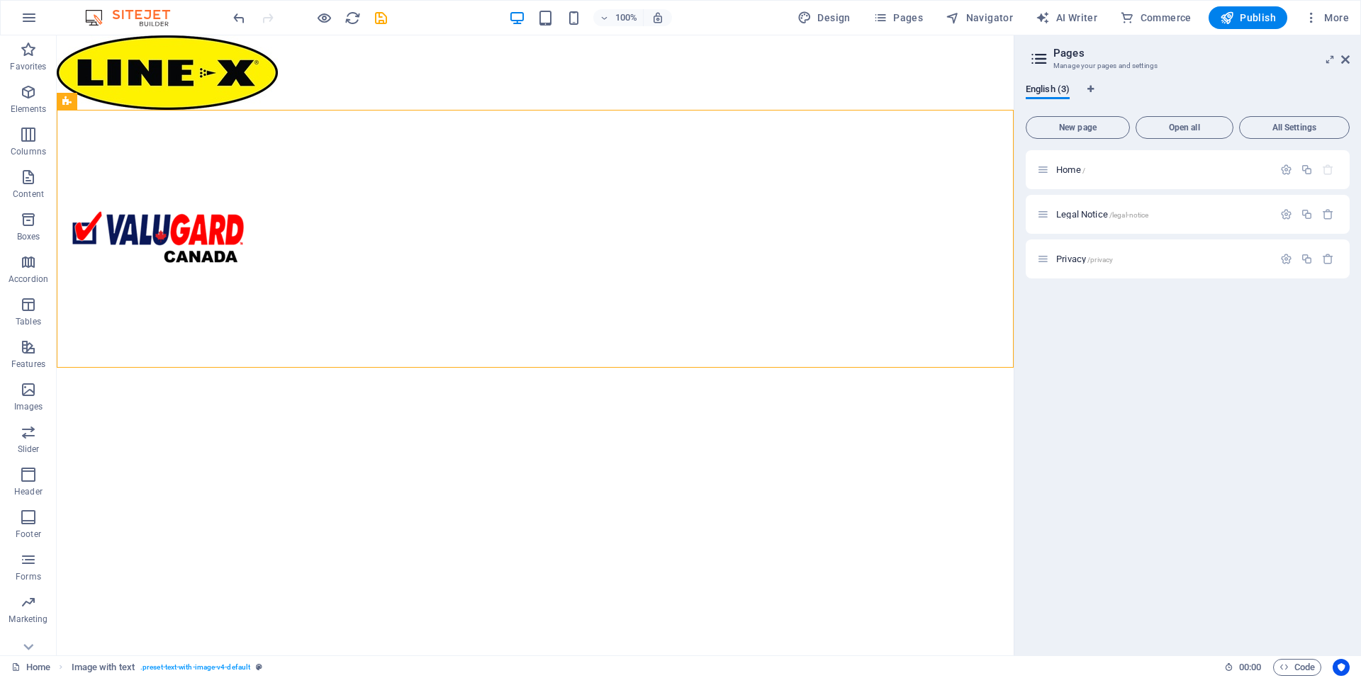
click at [549, 368] on html "Skip to main content" at bounding box center [535, 201] width 957 height 332
click at [1348, 57] on icon at bounding box center [1345, 59] width 9 height 11
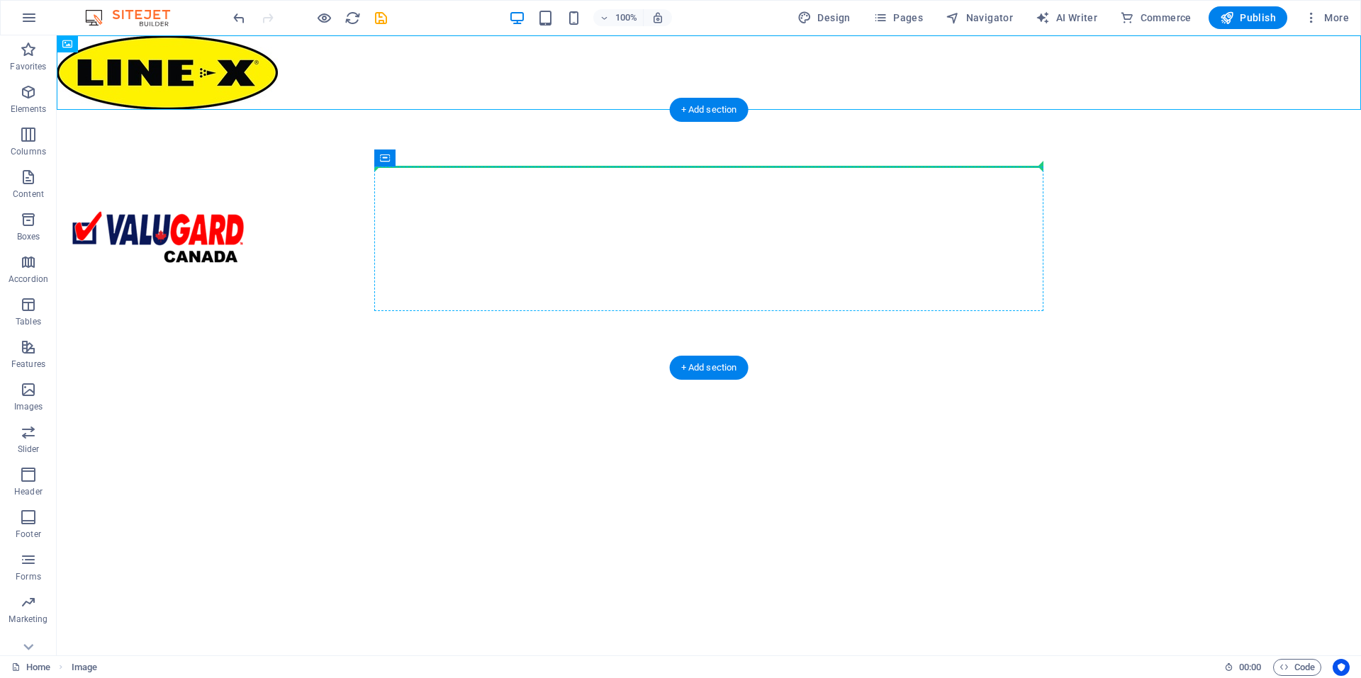
drag, startPoint x: 194, startPoint y: 69, endPoint x: 457, endPoint y: 177, distance: 284.5
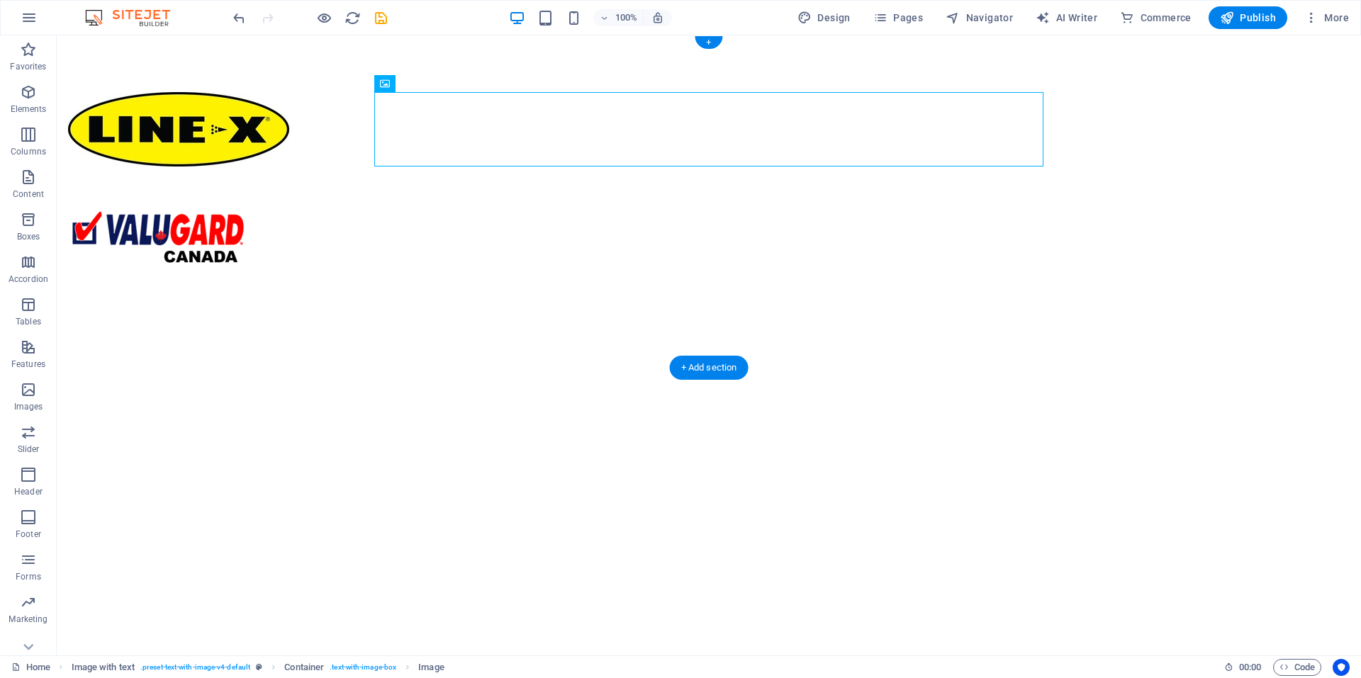
click at [649, 215] on figure at bounding box center [402, 239] width 669 height 145
click at [444, 109] on figure at bounding box center [402, 129] width 669 height 74
click at [710, 365] on div "+ Add section" at bounding box center [709, 368] width 79 height 24
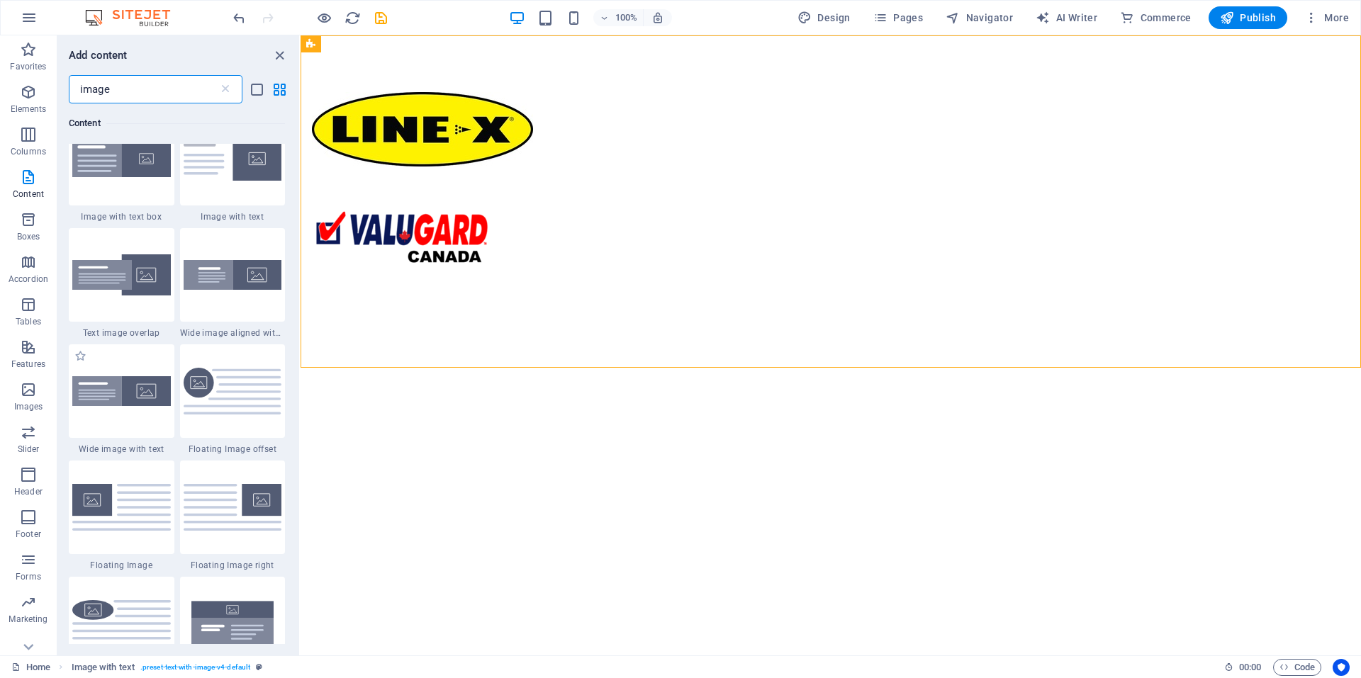
scroll to position [142, 0]
click at [160, 310] on div at bounding box center [122, 274] width 106 height 94
select select "rem"
select select "px"
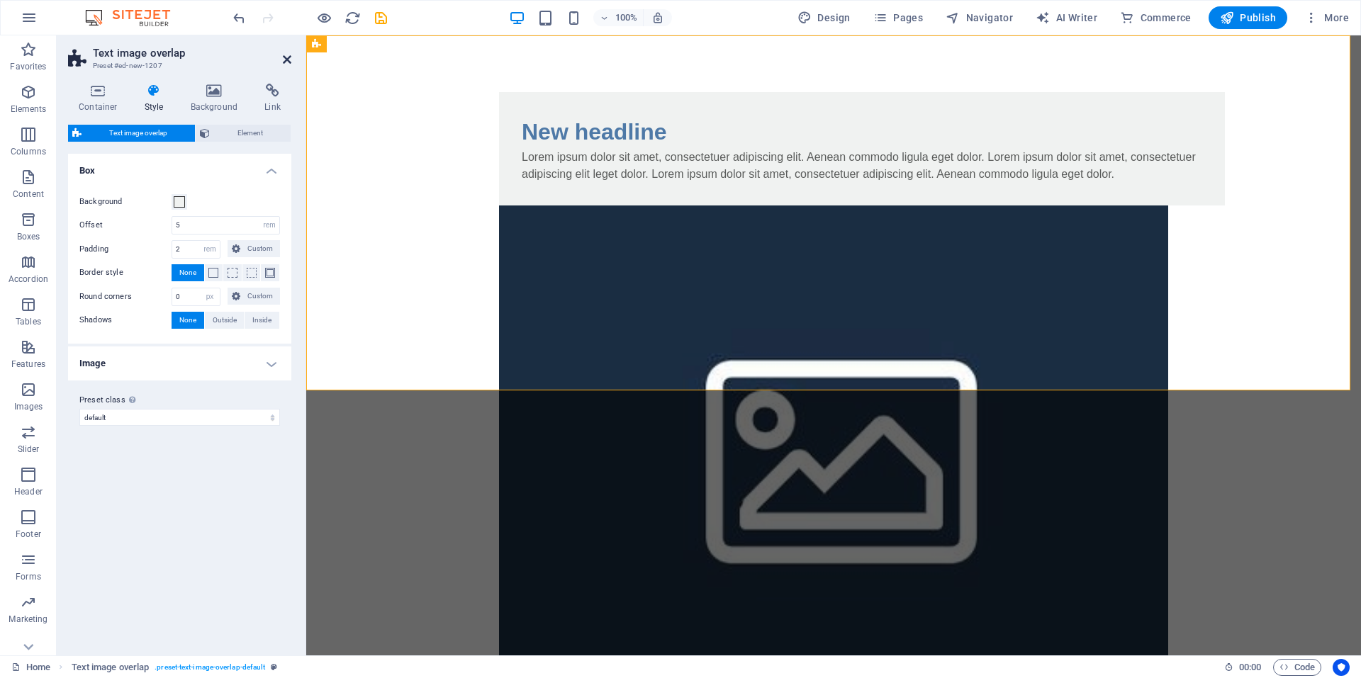
click at [287, 63] on icon at bounding box center [287, 59] width 9 height 11
